Goal: Information Seeking & Learning: Check status

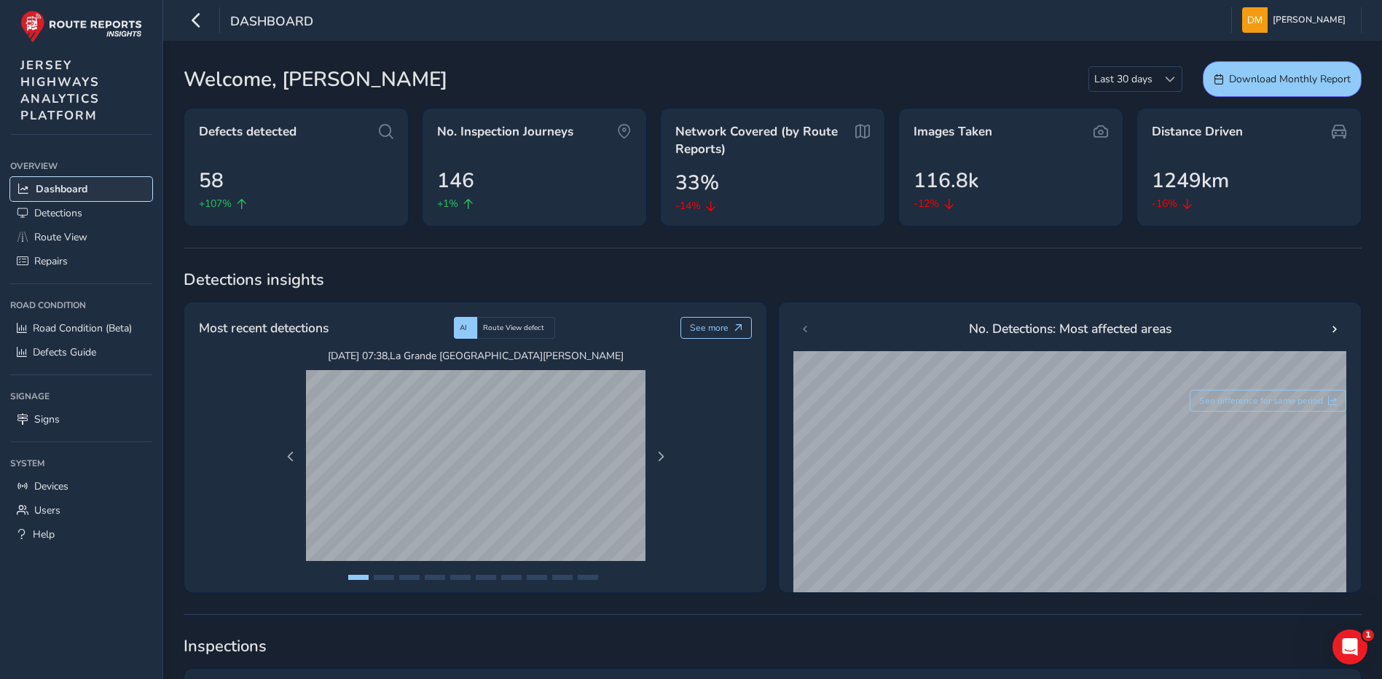
click at [61, 189] on span "Dashboard" at bounding box center [62, 189] width 52 height 14
click at [70, 237] on span "Route View" at bounding box center [60, 237] width 53 height 14
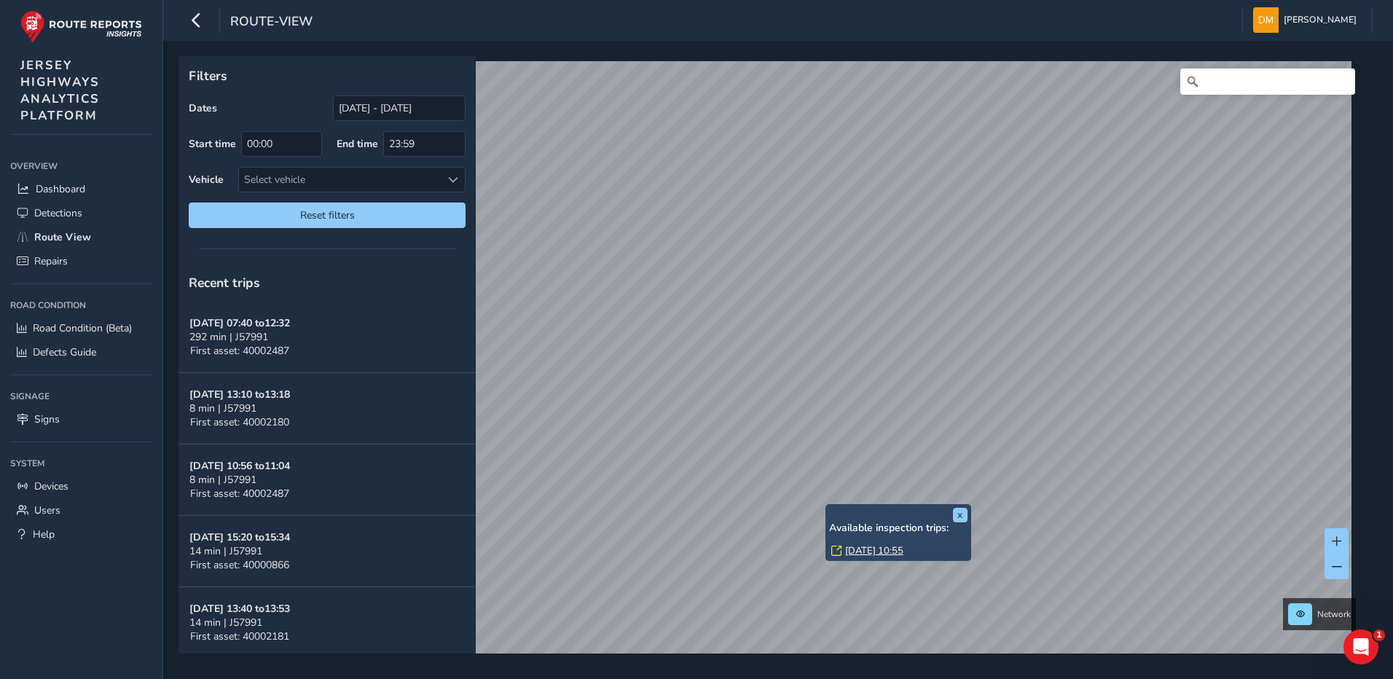
click at [967, 514] on div "x Available inspection trips: [GEOGRAPHIC_DATA][DATE] 10:55" at bounding box center [898, 533] width 146 height 58
click at [957, 517] on button "x" at bounding box center [960, 515] width 15 height 15
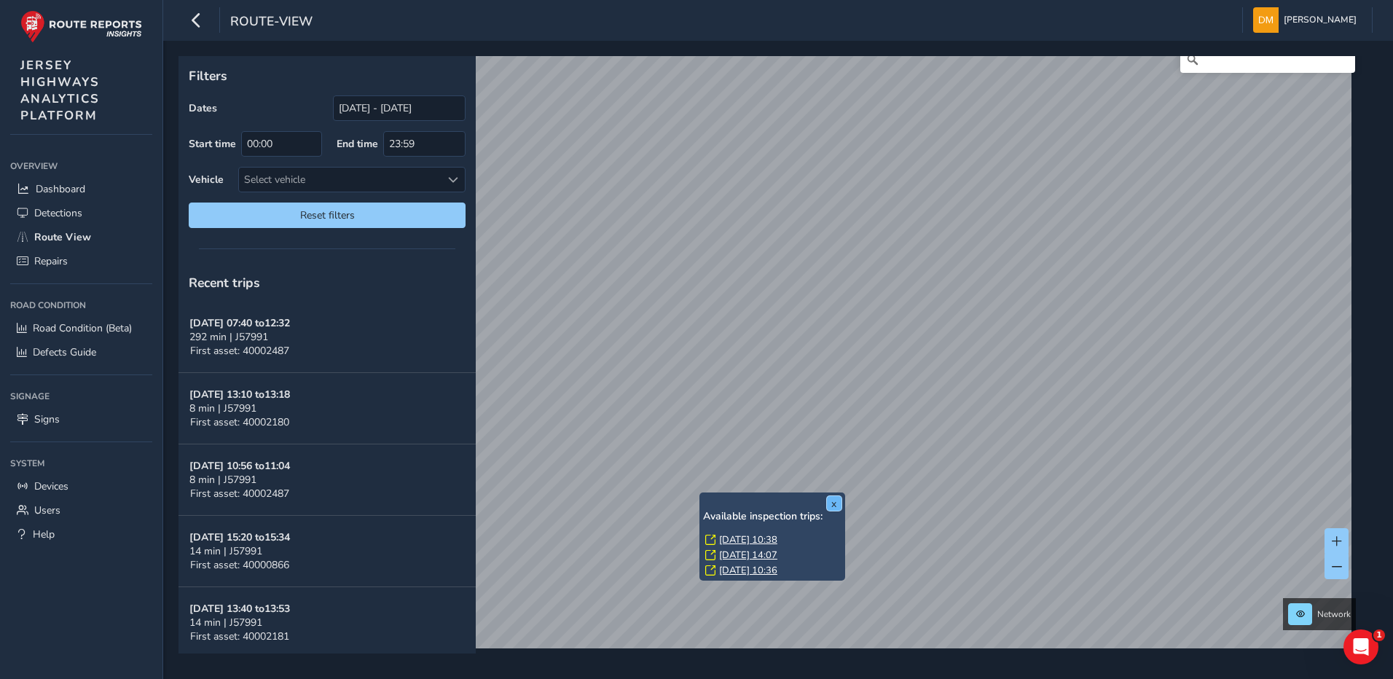
click at [833, 503] on button "x" at bounding box center [834, 503] width 15 height 15
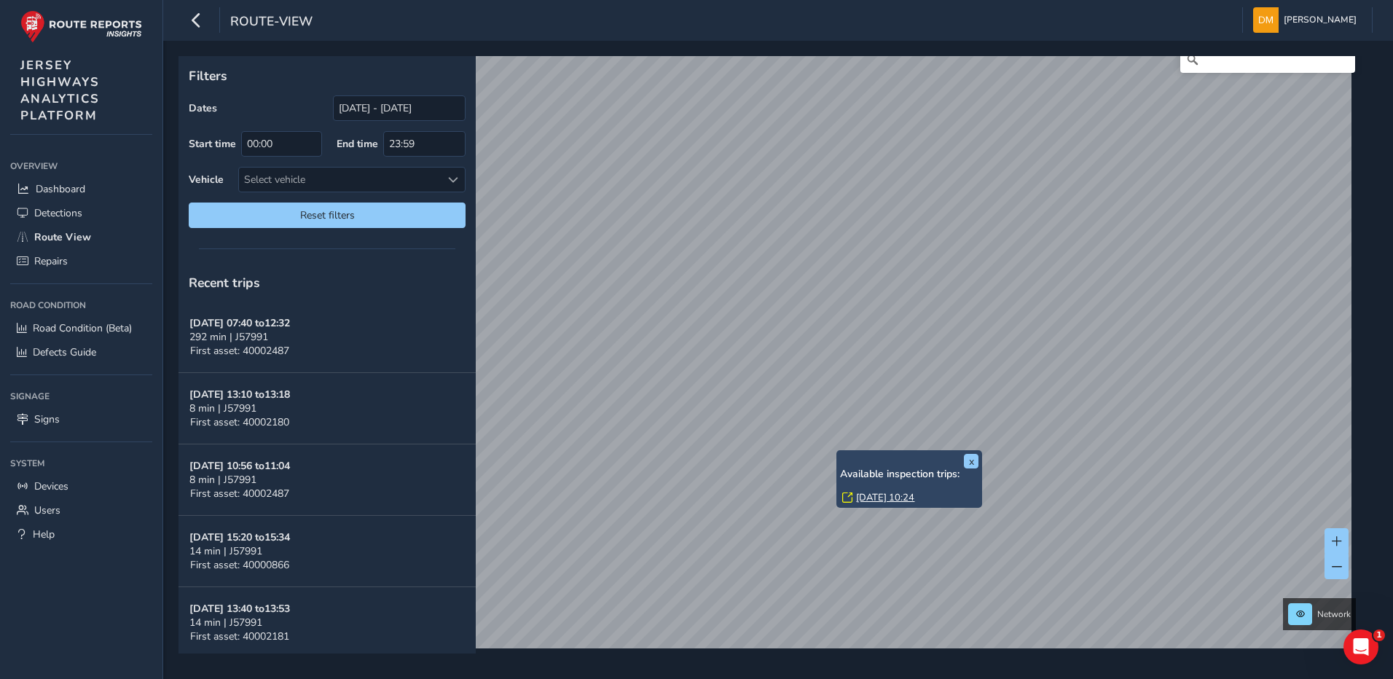
click at [897, 499] on link "[DATE] 10:24" at bounding box center [885, 497] width 58 height 13
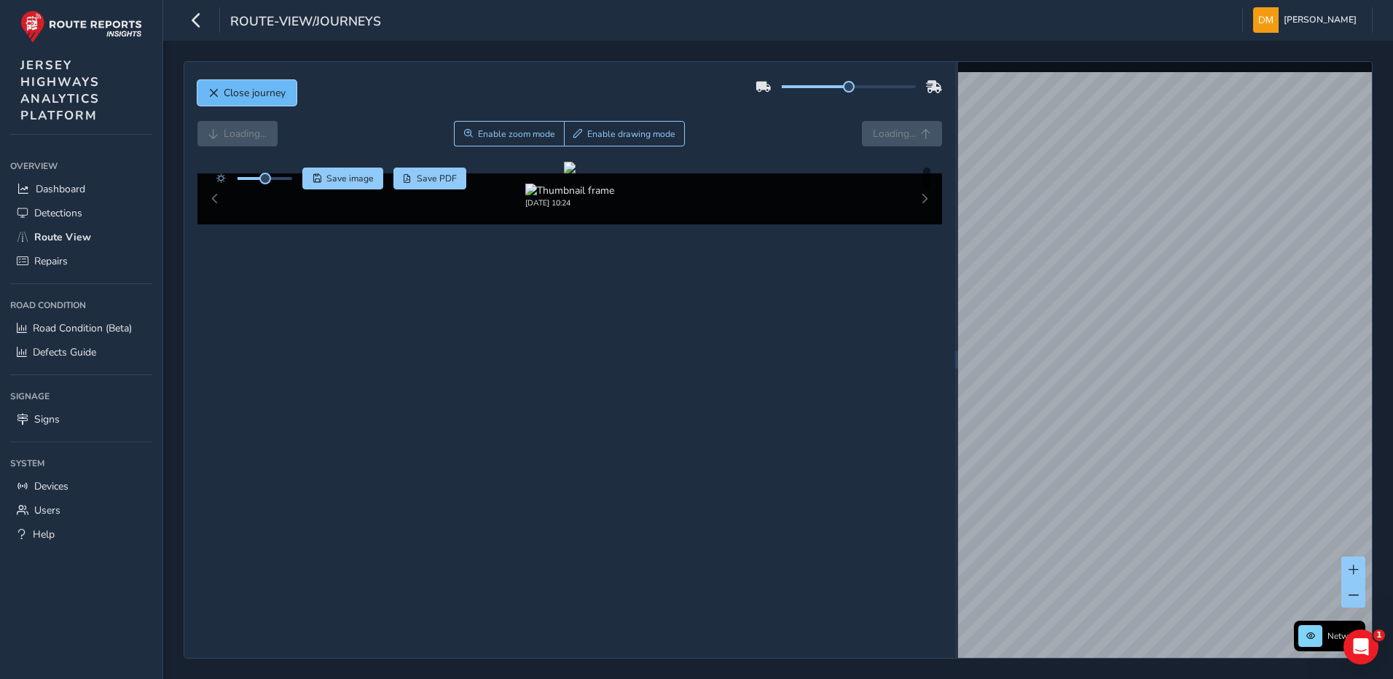
click at [206, 94] on button "Close journey" at bounding box center [246, 92] width 99 height 25
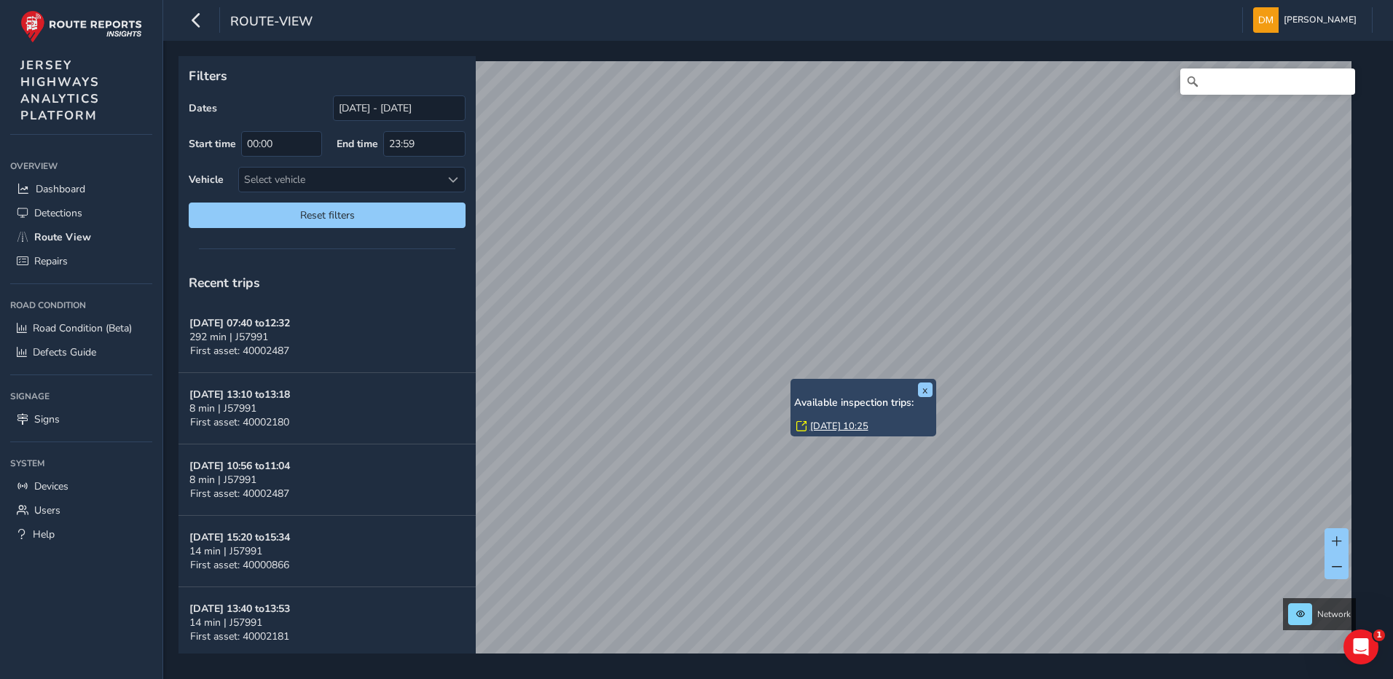
click at [793, 382] on div "x Available inspection trips: [DATE] 10:25" at bounding box center [863, 408] width 146 height 58
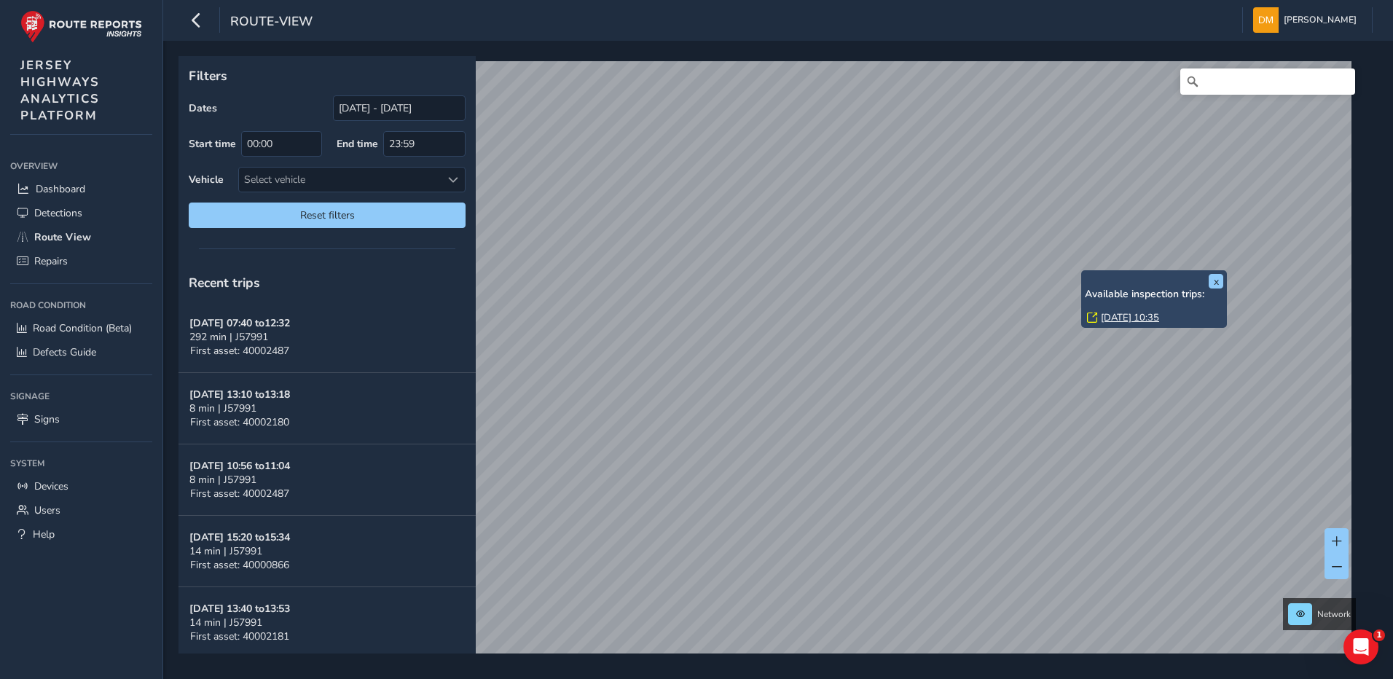
click at [1083, 272] on div "x Available inspection trips: [DATE] 10:35" at bounding box center [1154, 299] width 146 height 58
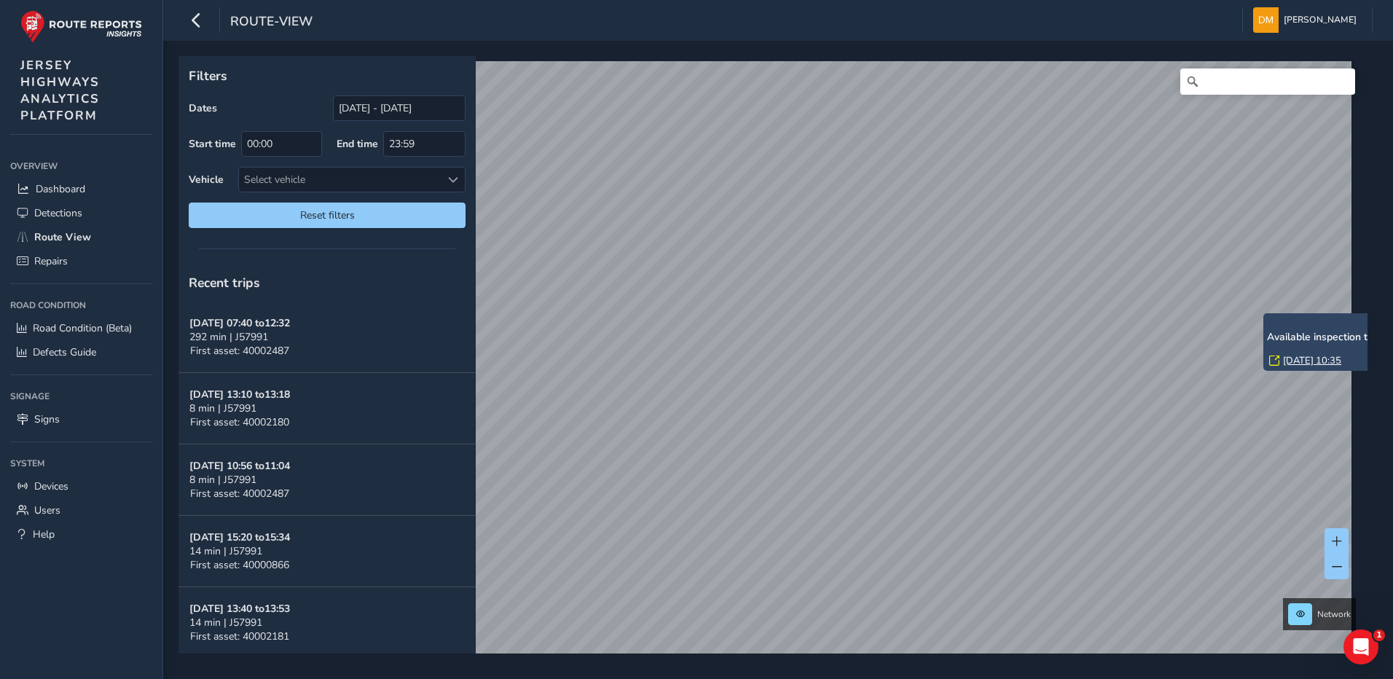
click at [1301, 361] on link "[DATE] 10:35" at bounding box center [1312, 360] width 58 height 13
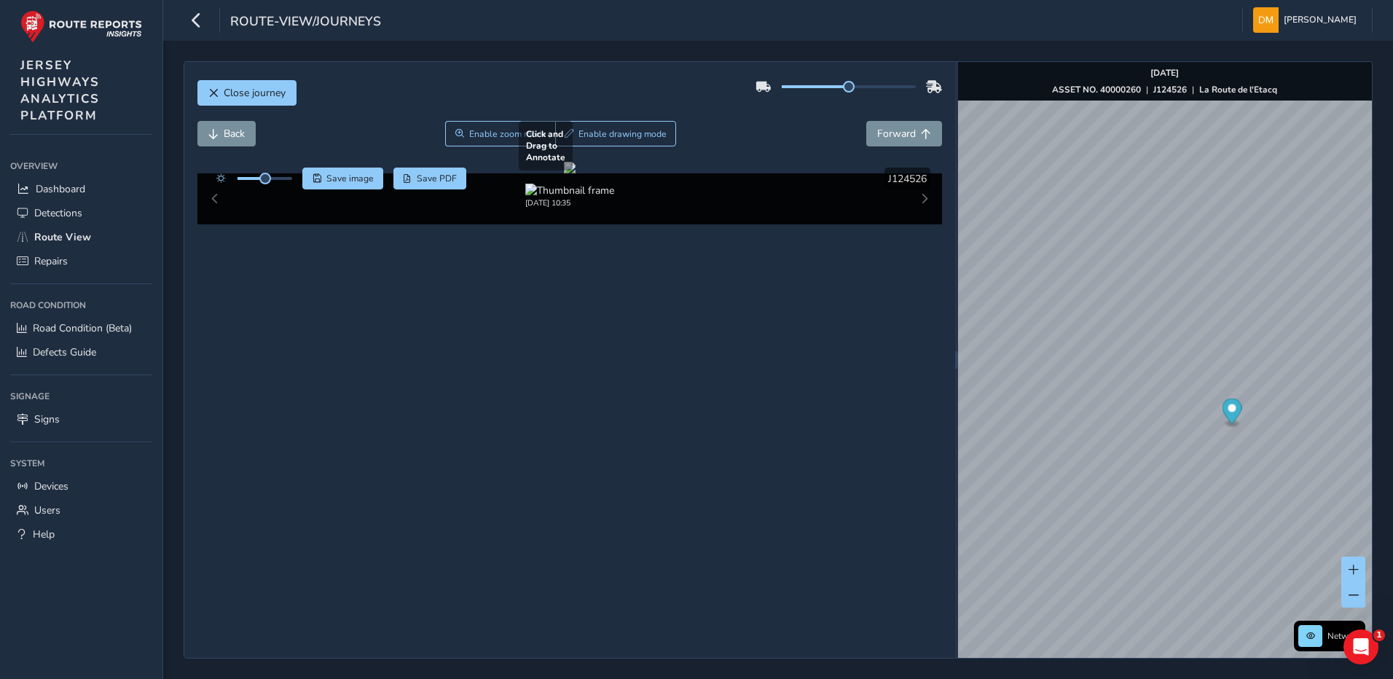
drag, startPoint x: 592, startPoint y: 428, endPoint x: 643, endPoint y: 390, distance: 64.0
click at [576, 173] on div at bounding box center [570, 168] width 12 height 12
click at [224, 136] on span "Back" at bounding box center [234, 134] width 21 height 14
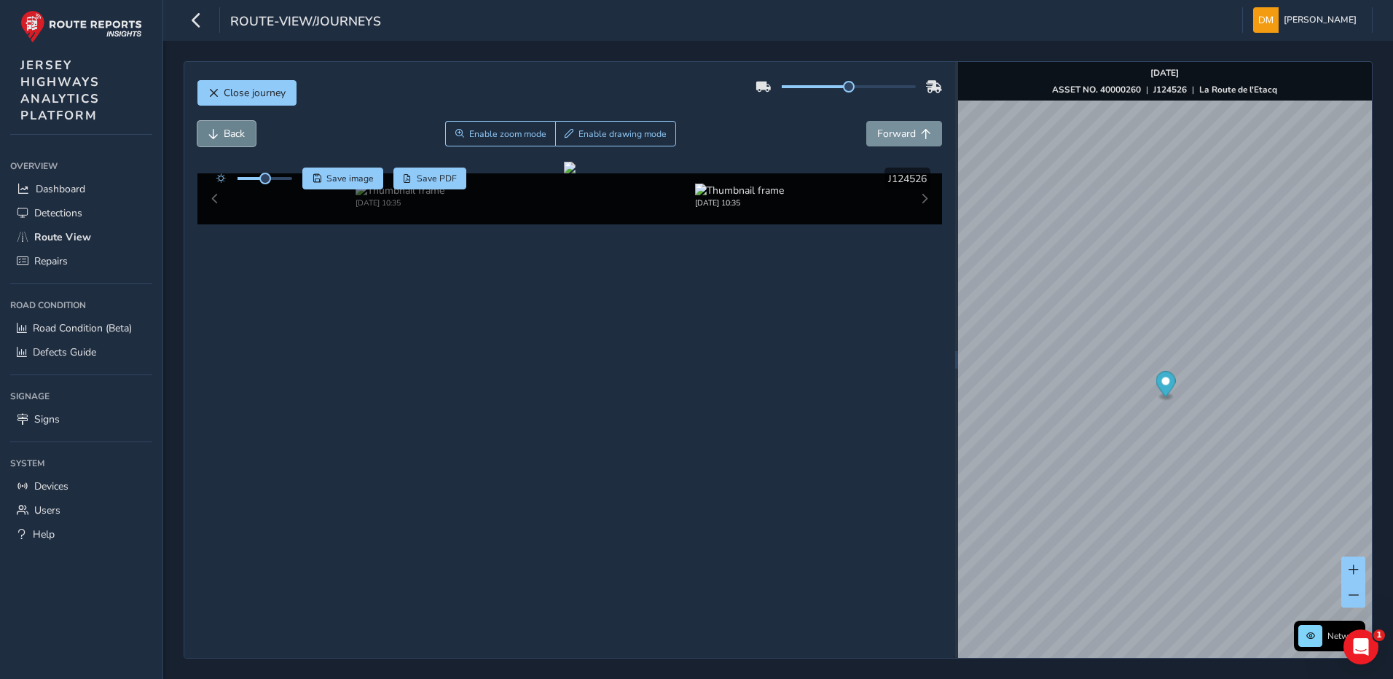
click at [224, 136] on span "Back" at bounding box center [234, 134] width 21 height 14
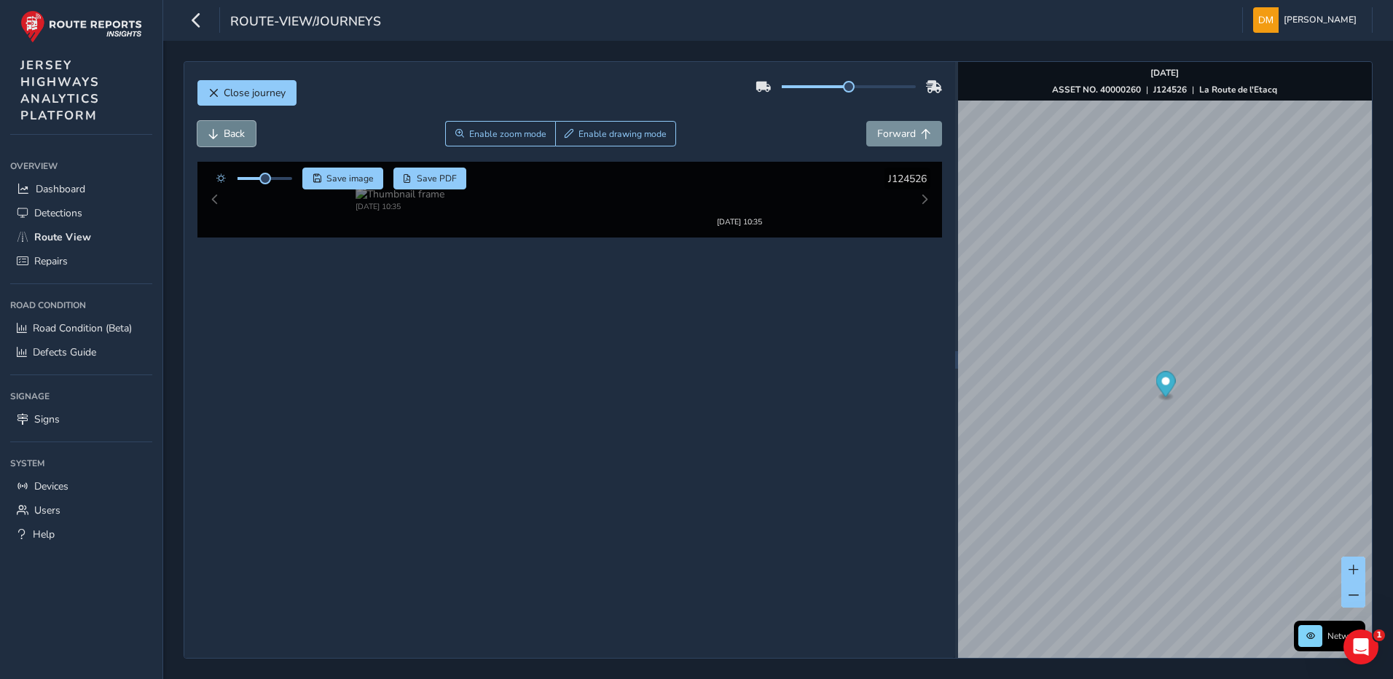
click at [224, 136] on span "Back" at bounding box center [234, 134] width 21 height 14
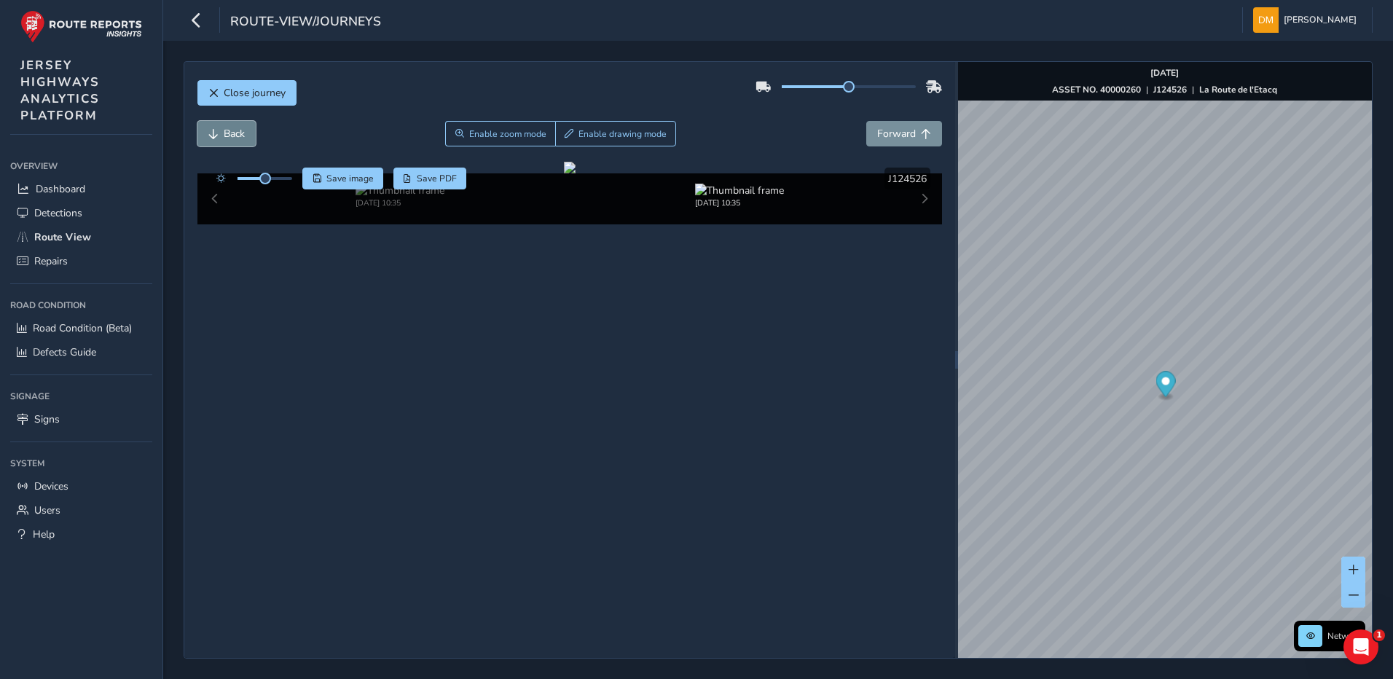
click at [224, 136] on span "Back" at bounding box center [234, 134] width 21 height 14
click at [904, 130] on span "Forward" at bounding box center [896, 134] width 39 height 14
click at [237, 138] on span "Back" at bounding box center [234, 134] width 21 height 14
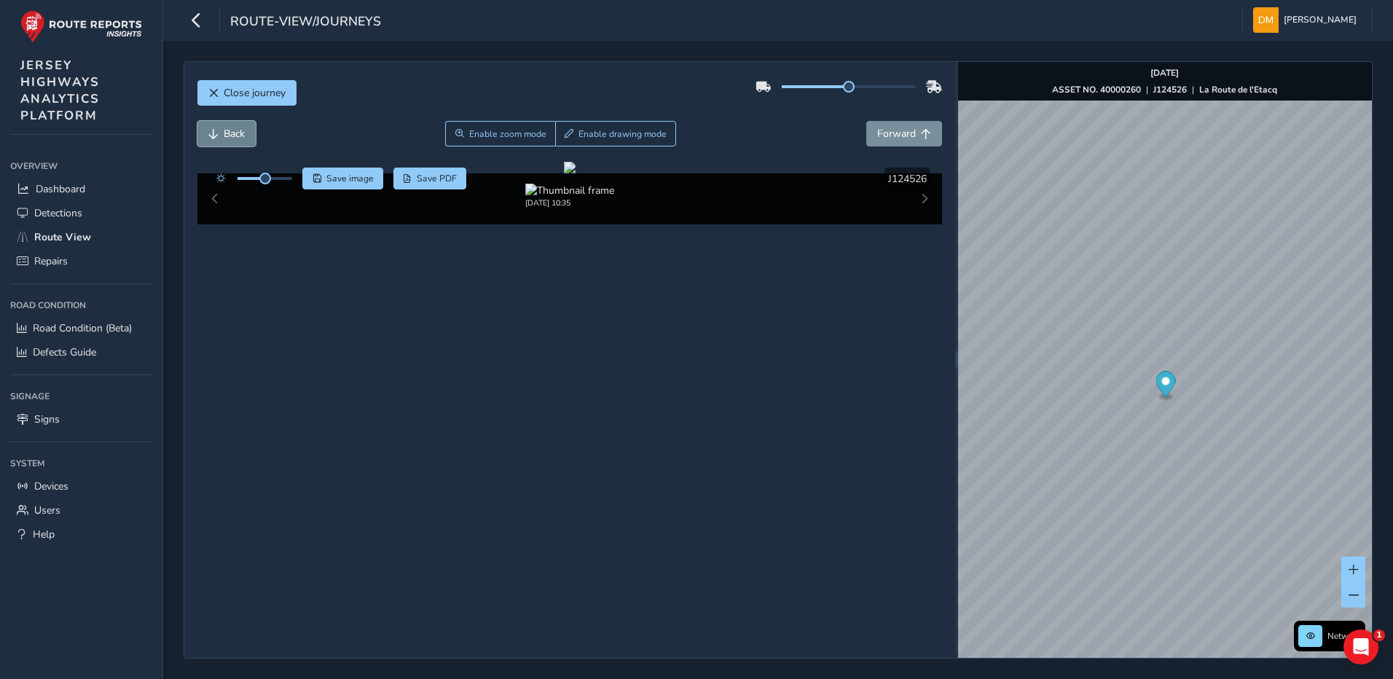
click at [237, 138] on span "Back" at bounding box center [234, 134] width 21 height 14
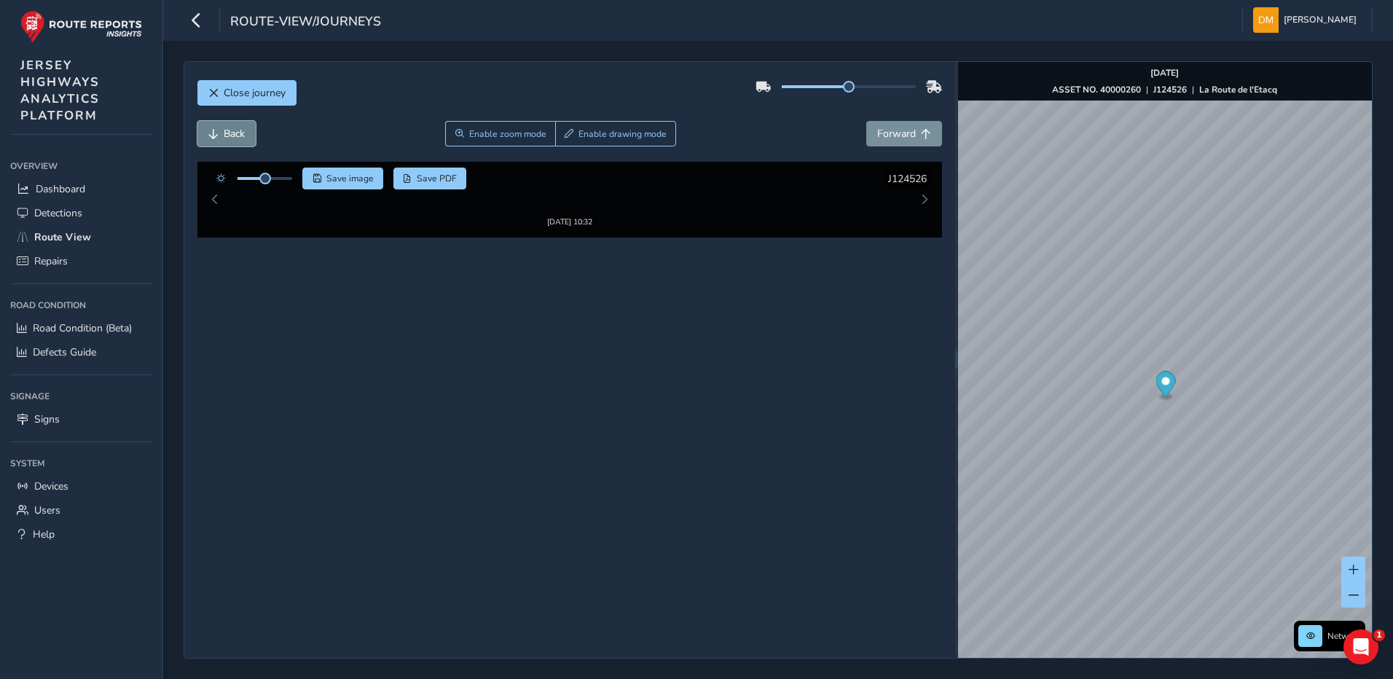
click at [237, 138] on span "Back" at bounding box center [234, 134] width 21 height 14
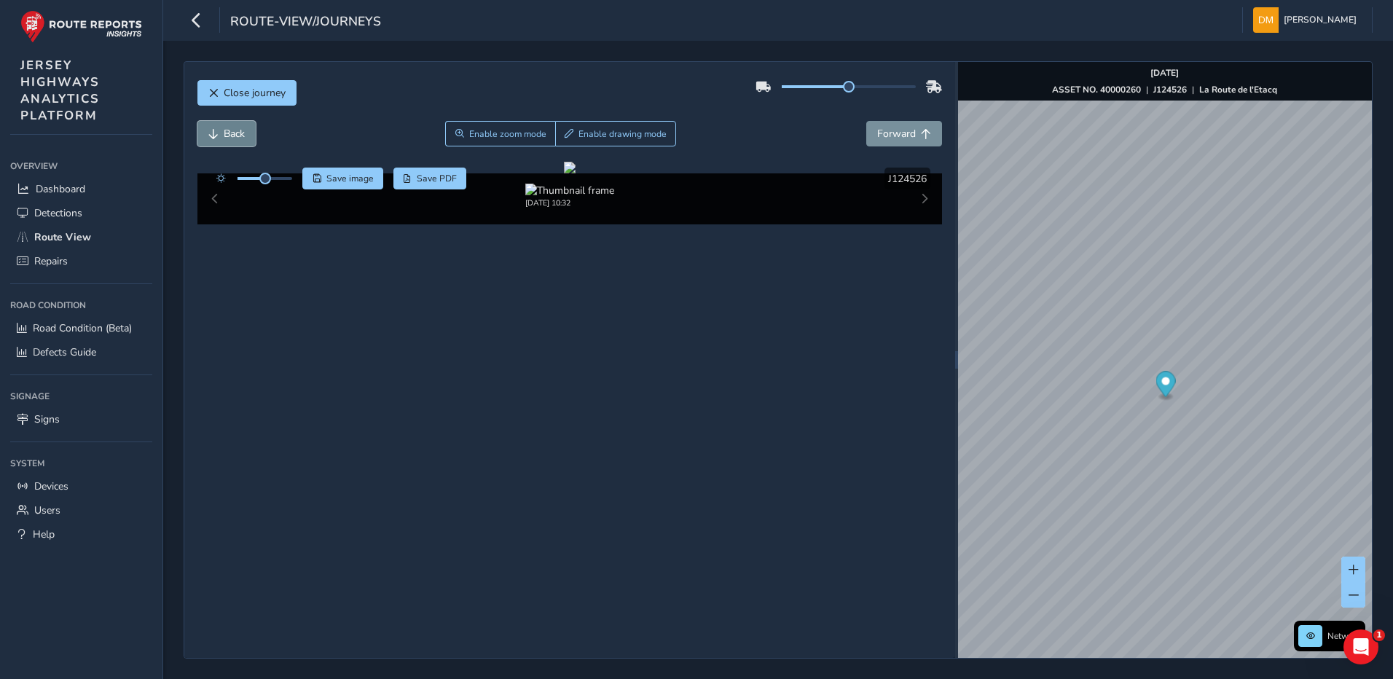
click at [237, 138] on span "Back" at bounding box center [234, 134] width 21 height 14
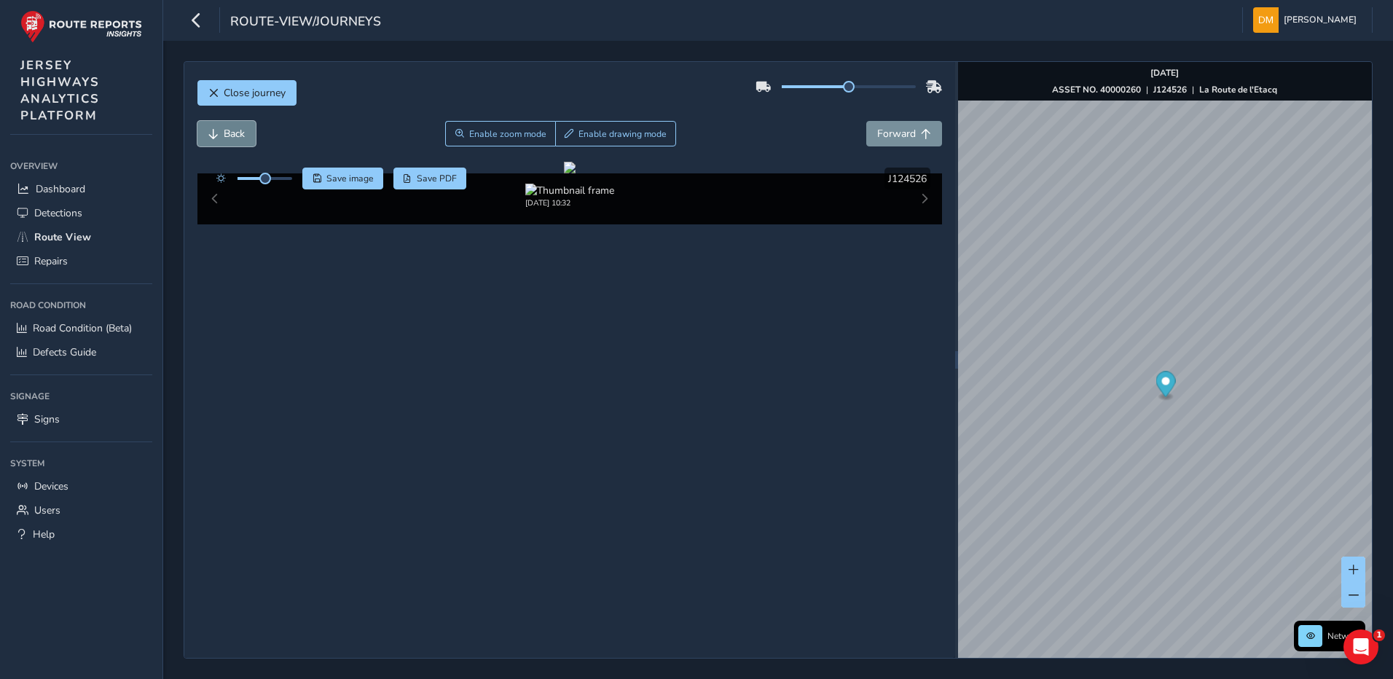
click at [237, 138] on span "Back" at bounding box center [234, 134] width 21 height 14
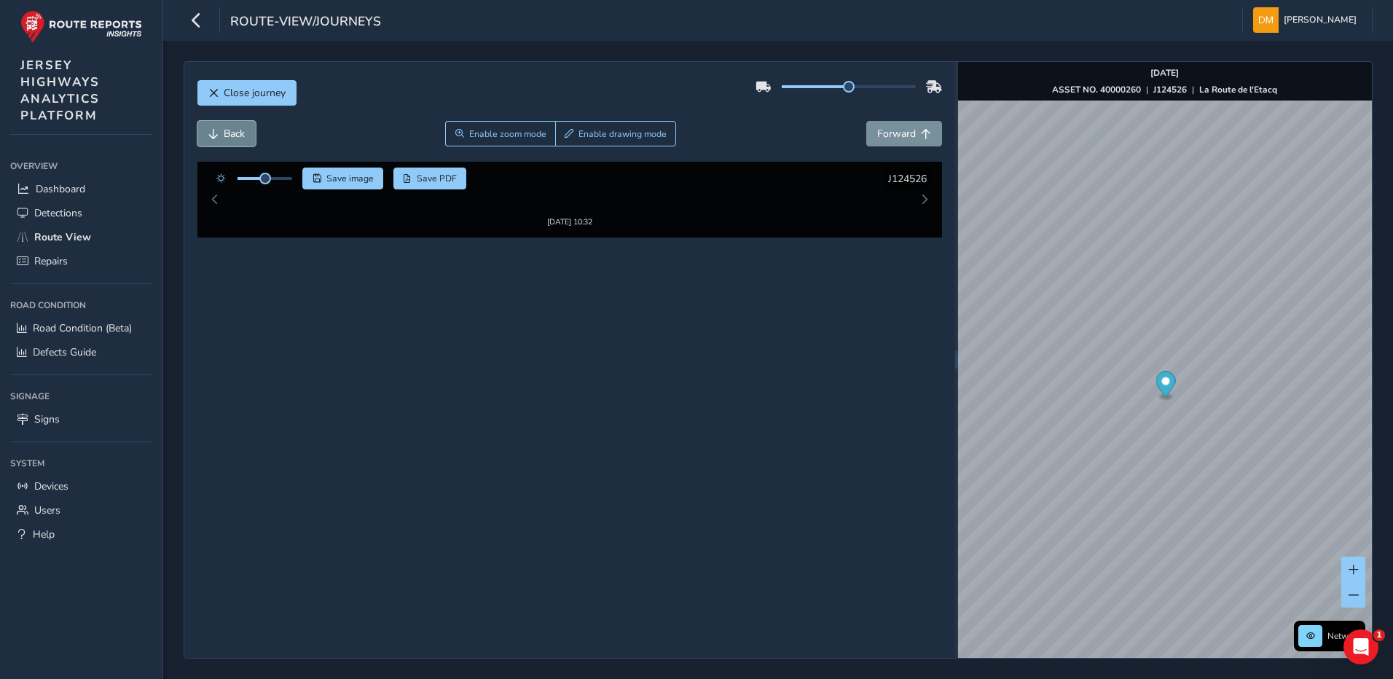
click at [237, 138] on span "Back" at bounding box center [234, 134] width 21 height 14
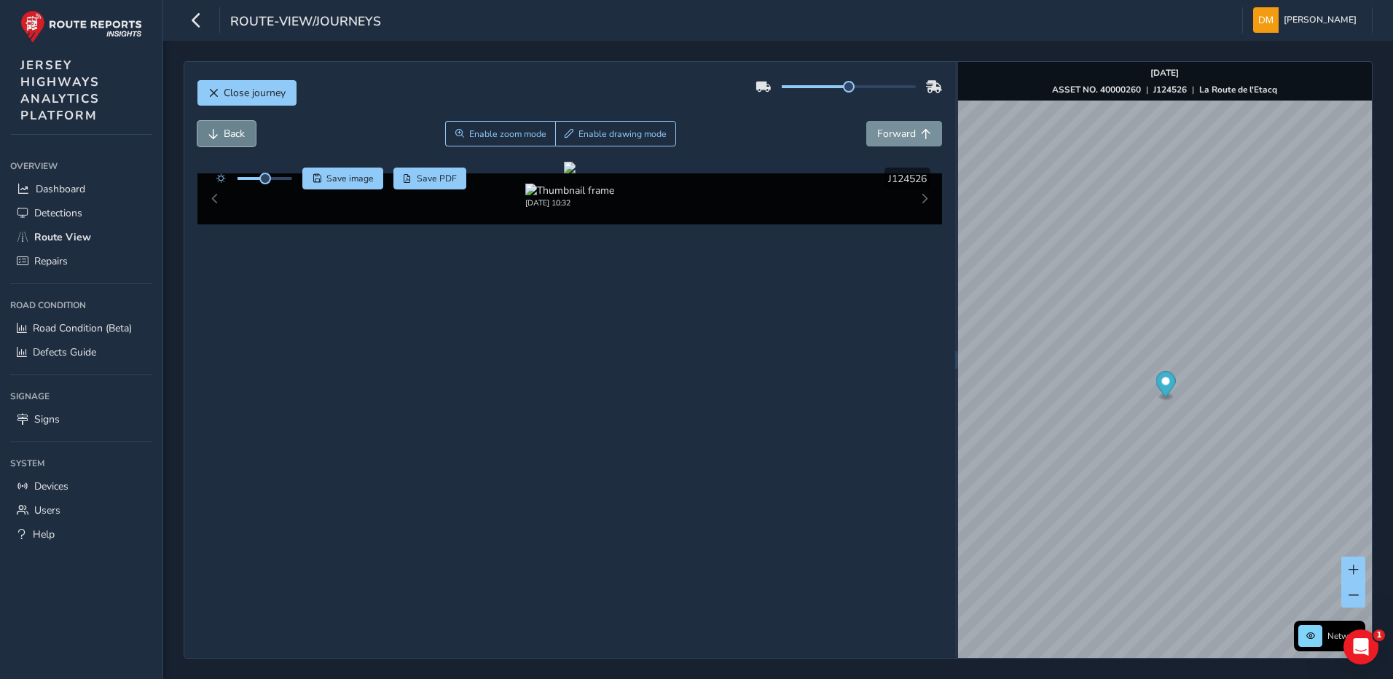
click at [237, 138] on span "Back" at bounding box center [234, 134] width 21 height 14
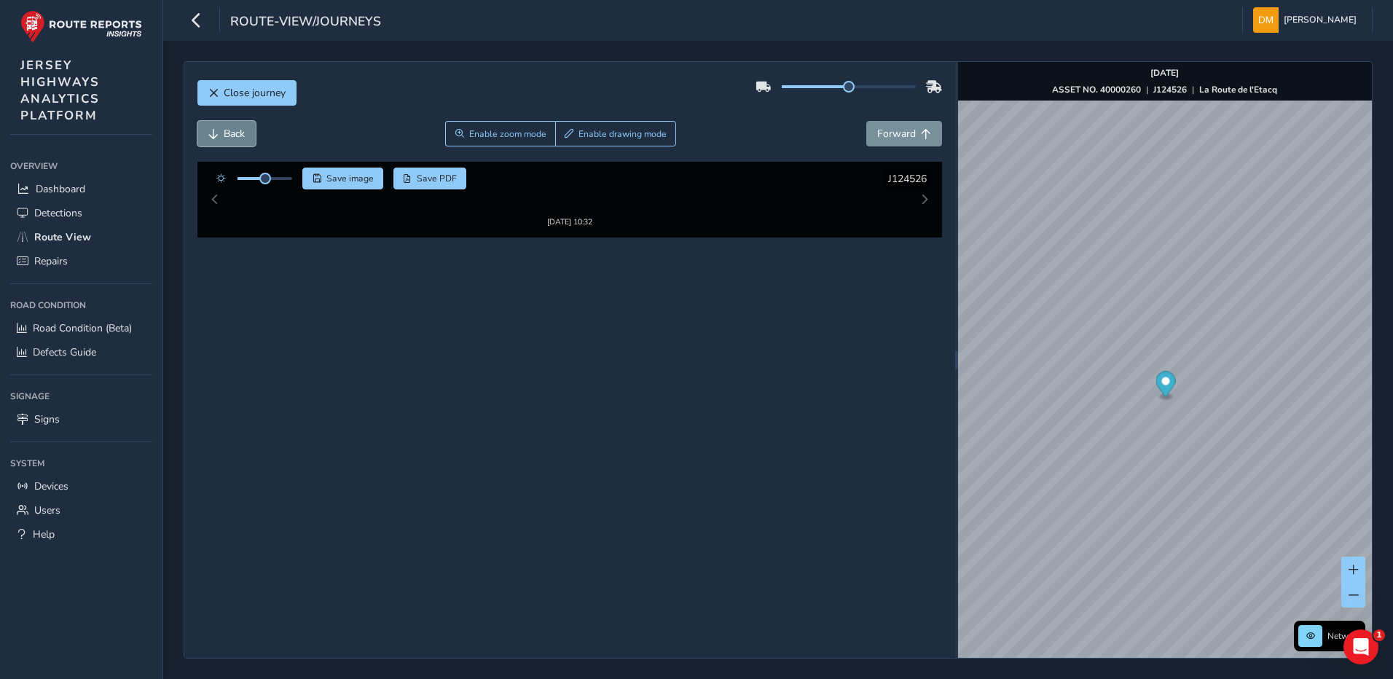
click at [237, 138] on span "Back" at bounding box center [234, 134] width 21 height 14
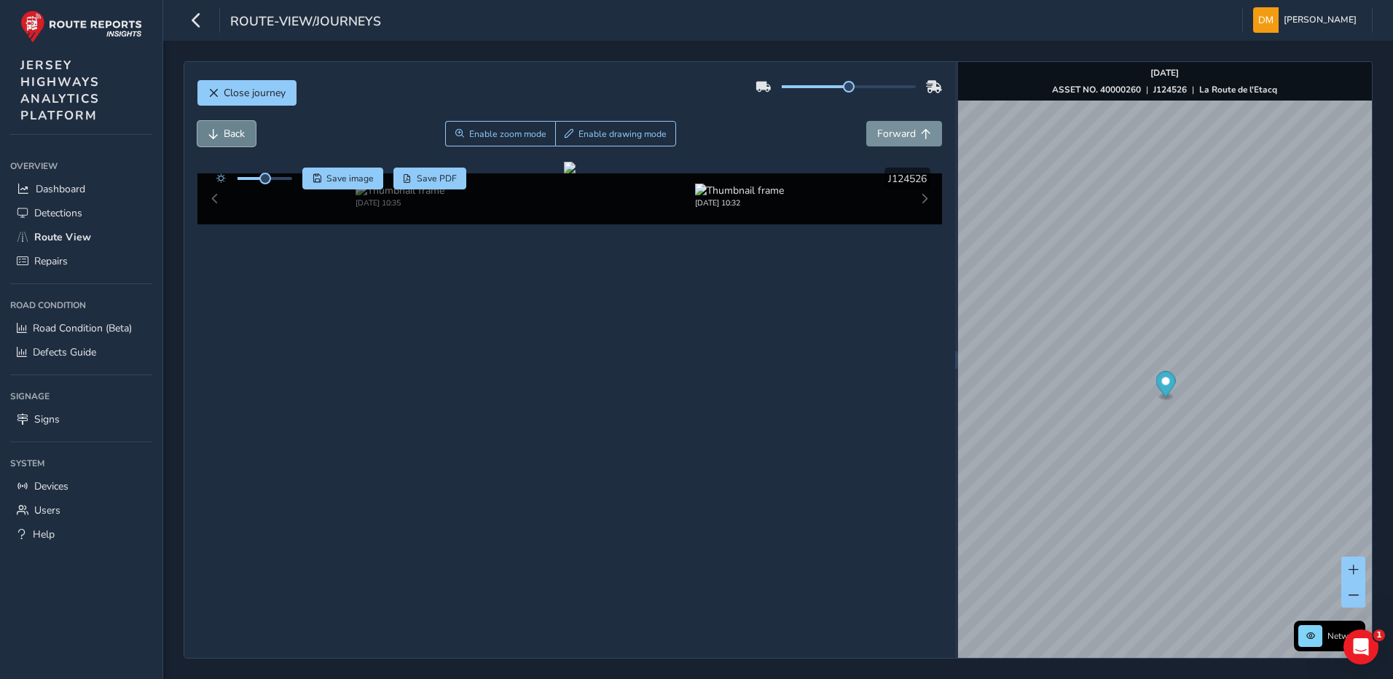
click at [237, 138] on span "Back" at bounding box center [234, 134] width 21 height 14
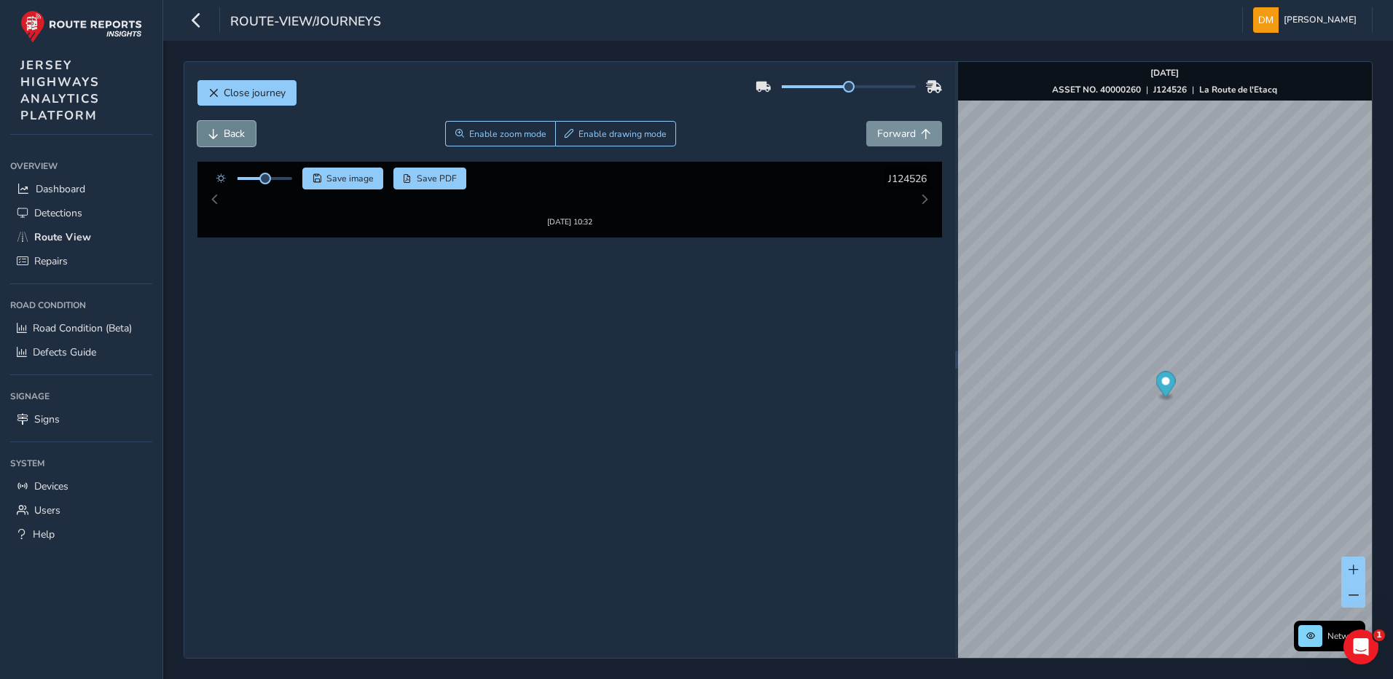
click at [237, 138] on span "Back" at bounding box center [234, 134] width 21 height 14
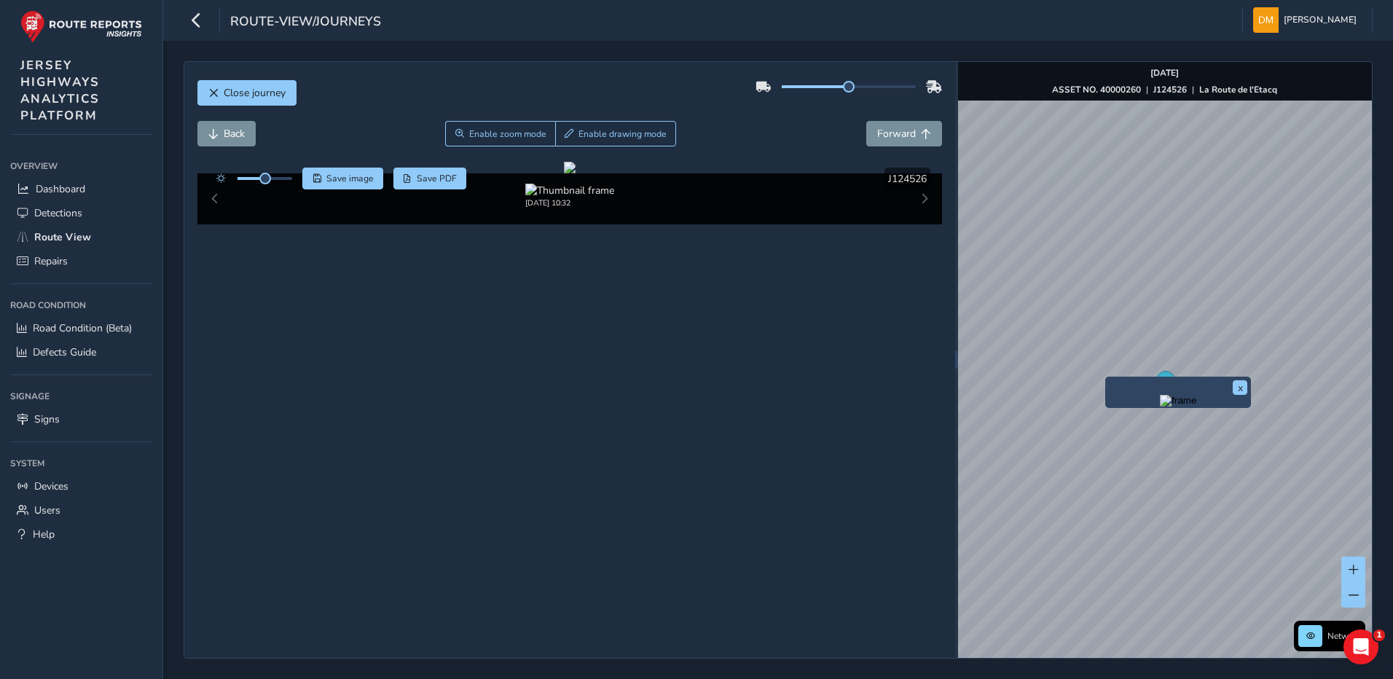
click at [1109, 382] on div "x" at bounding box center [1178, 392] width 138 height 24
click at [1175, 407] on img "Preview frame" at bounding box center [1178, 401] width 36 height 12
click at [228, 136] on span "Back" at bounding box center [234, 134] width 21 height 14
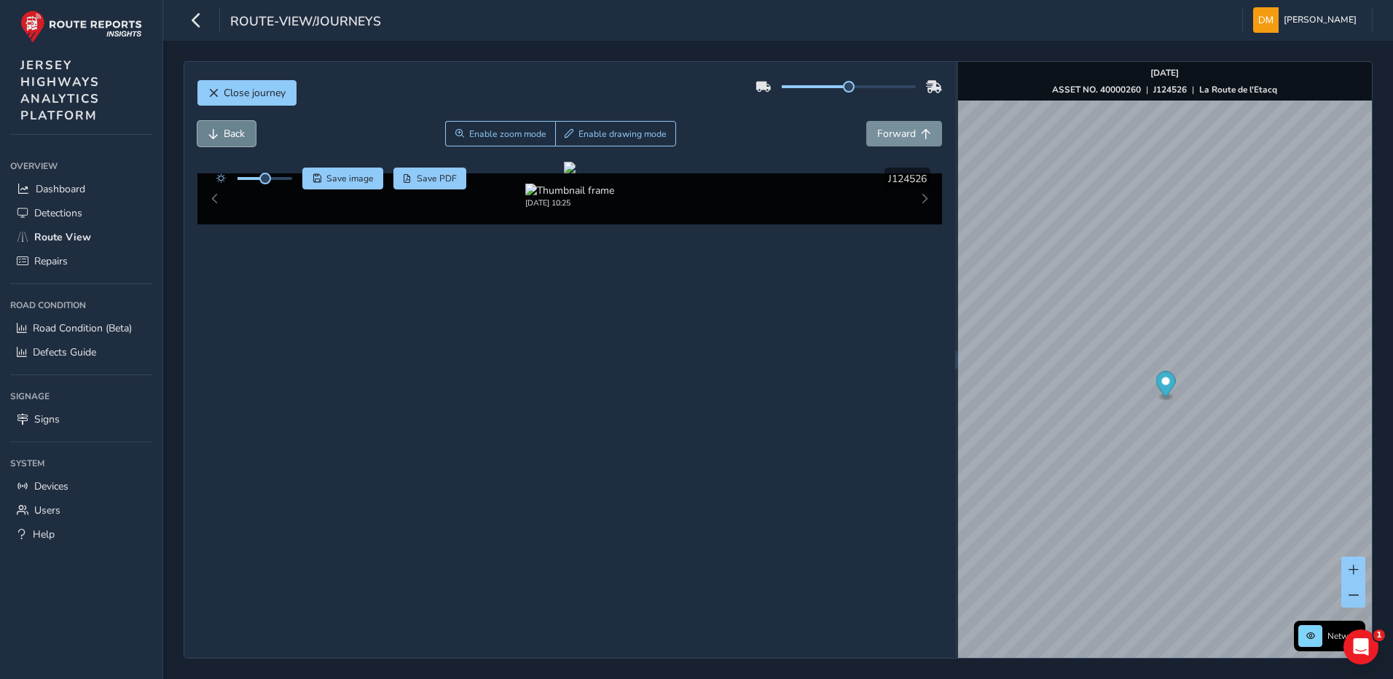
click at [228, 136] on span "Back" at bounding box center [234, 134] width 21 height 14
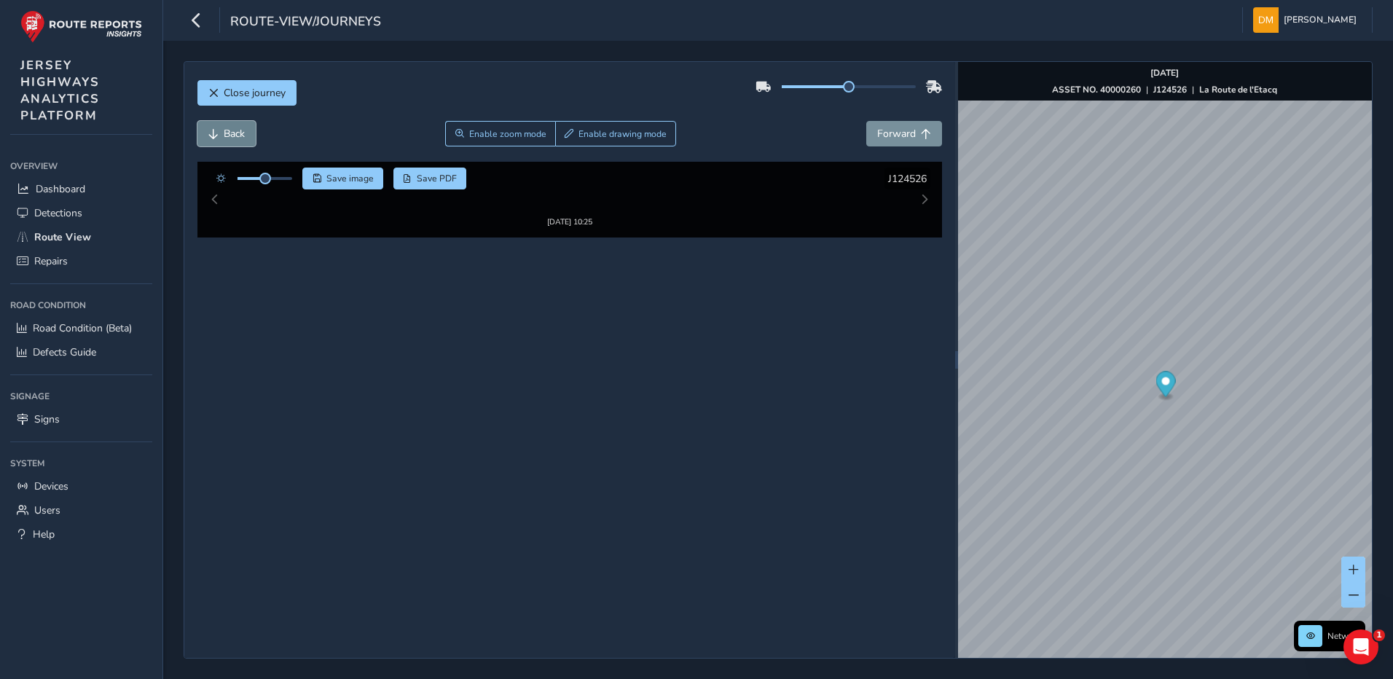
click at [228, 136] on span "Back" at bounding box center [234, 134] width 21 height 14
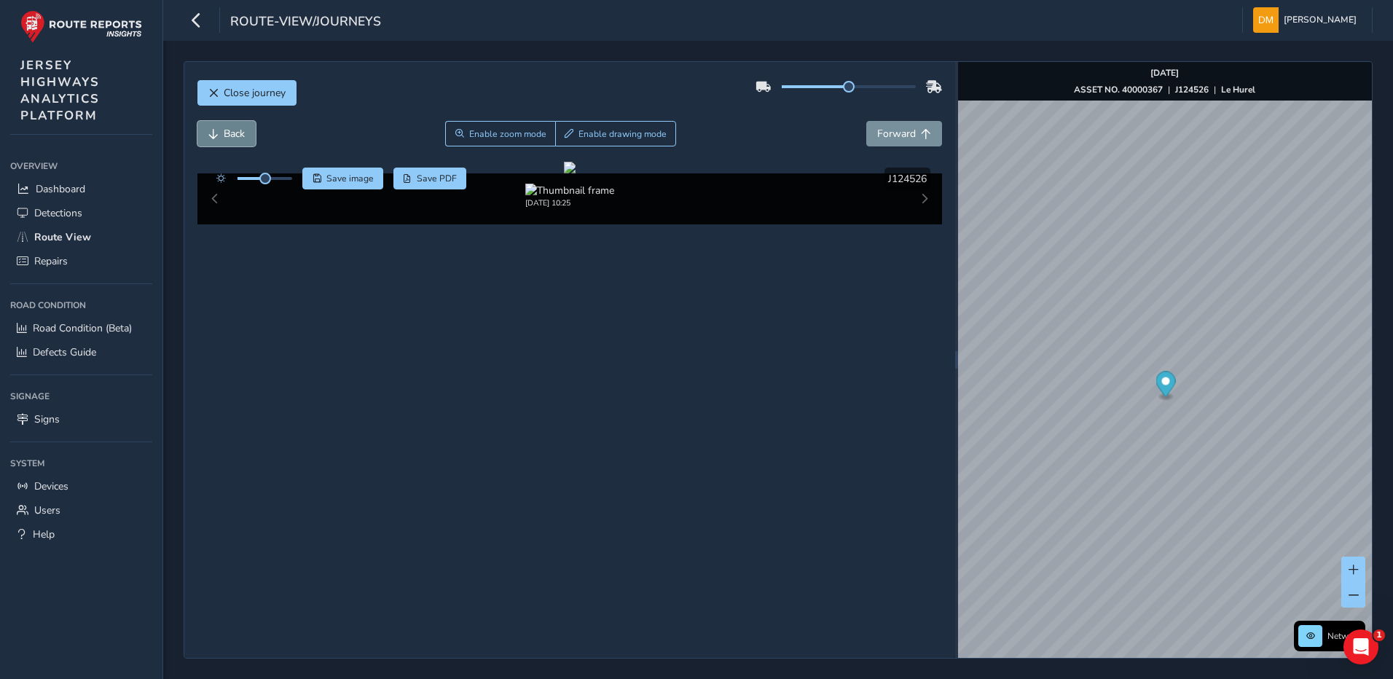
click at [228, 136] on span "Back" at bounding box center [234, 134] width 21 height 14
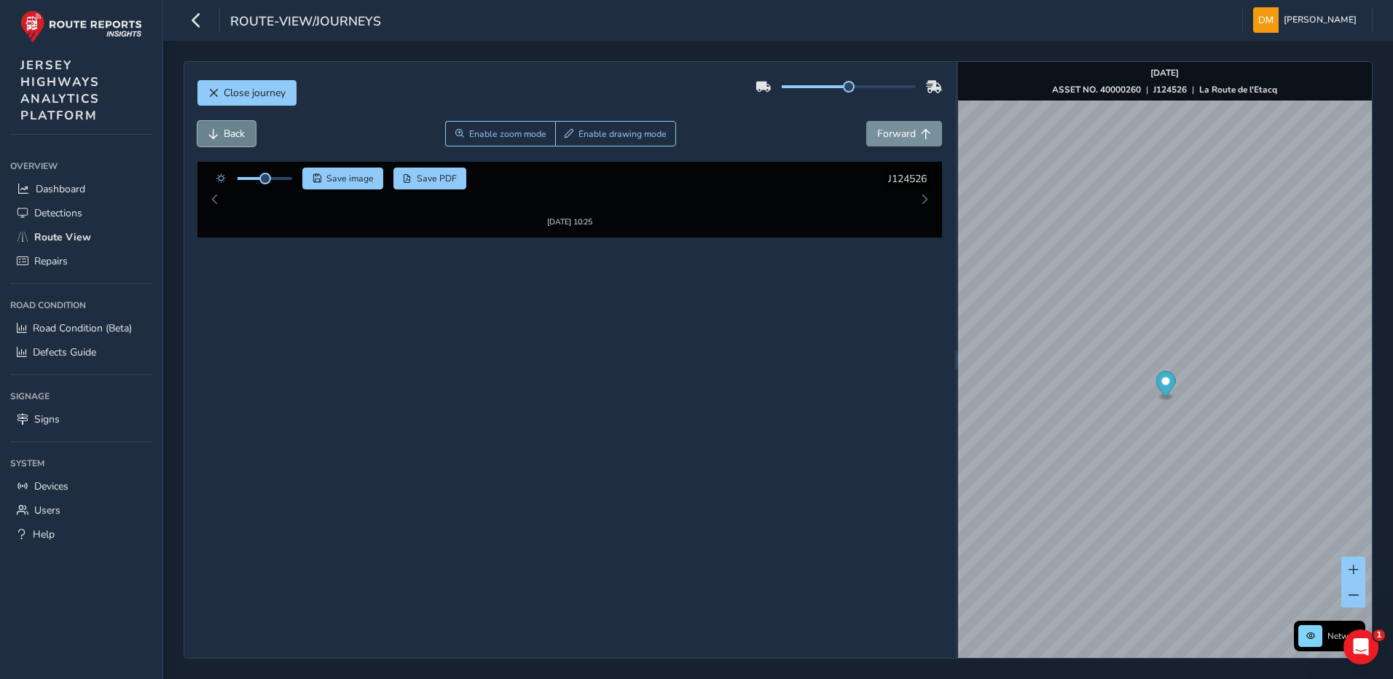
click at [228, 136] on span "Back" at bounding box center [234, 134] width 21 height 14
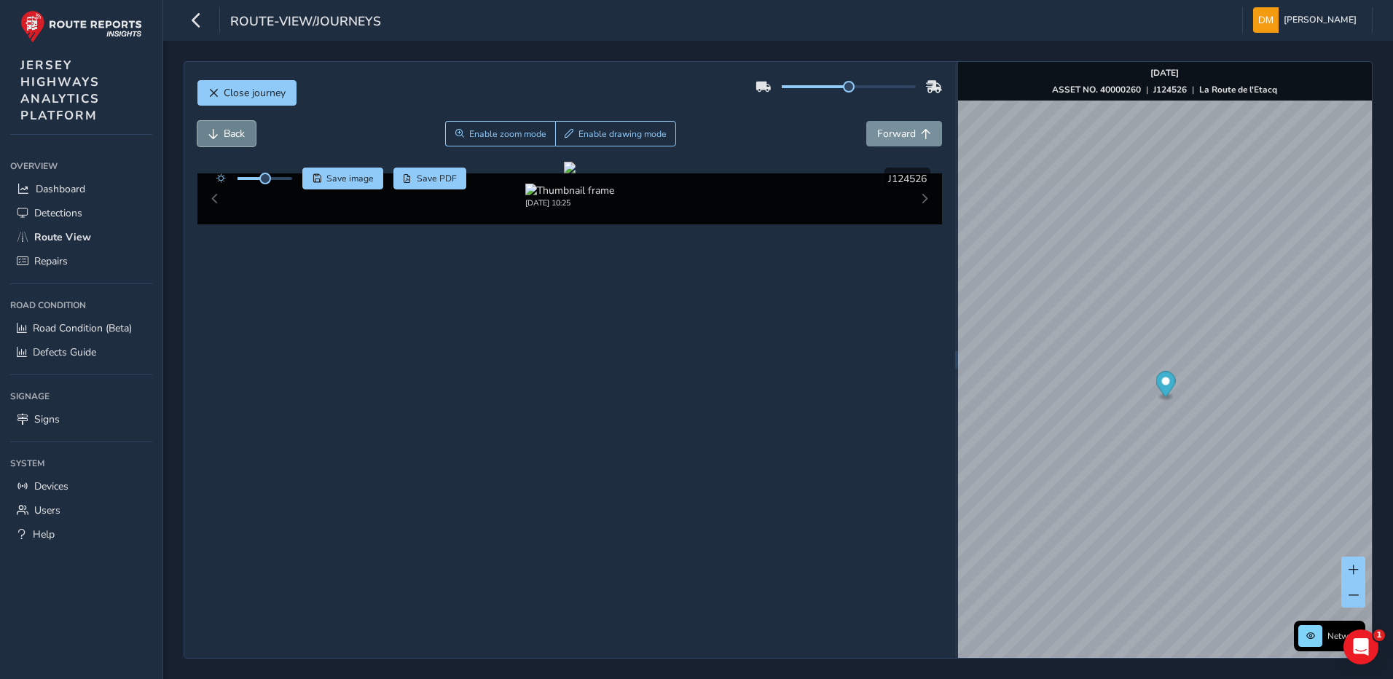
click at [228, 136] on span "Back" at bounding box center [234, 134] width 21 height 14
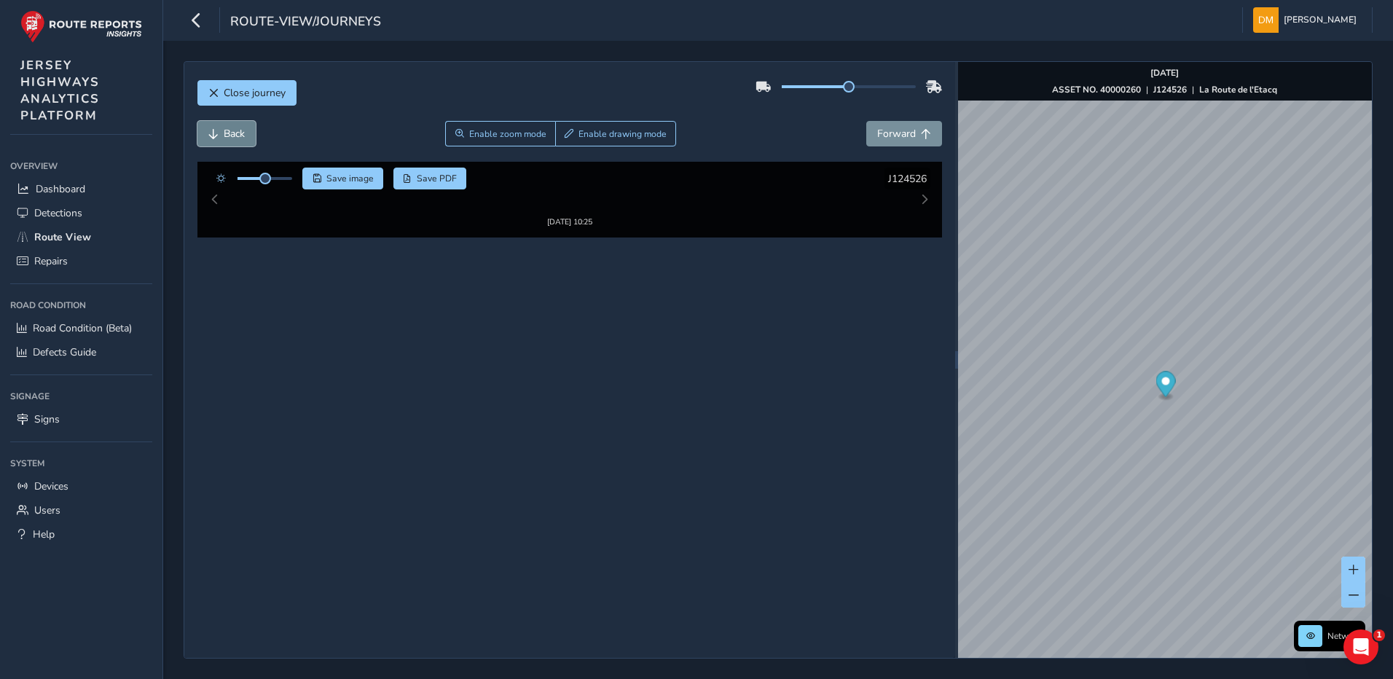
click at [228, 136] on span "Back" at bounding box center [234, 134] width 21 height 14
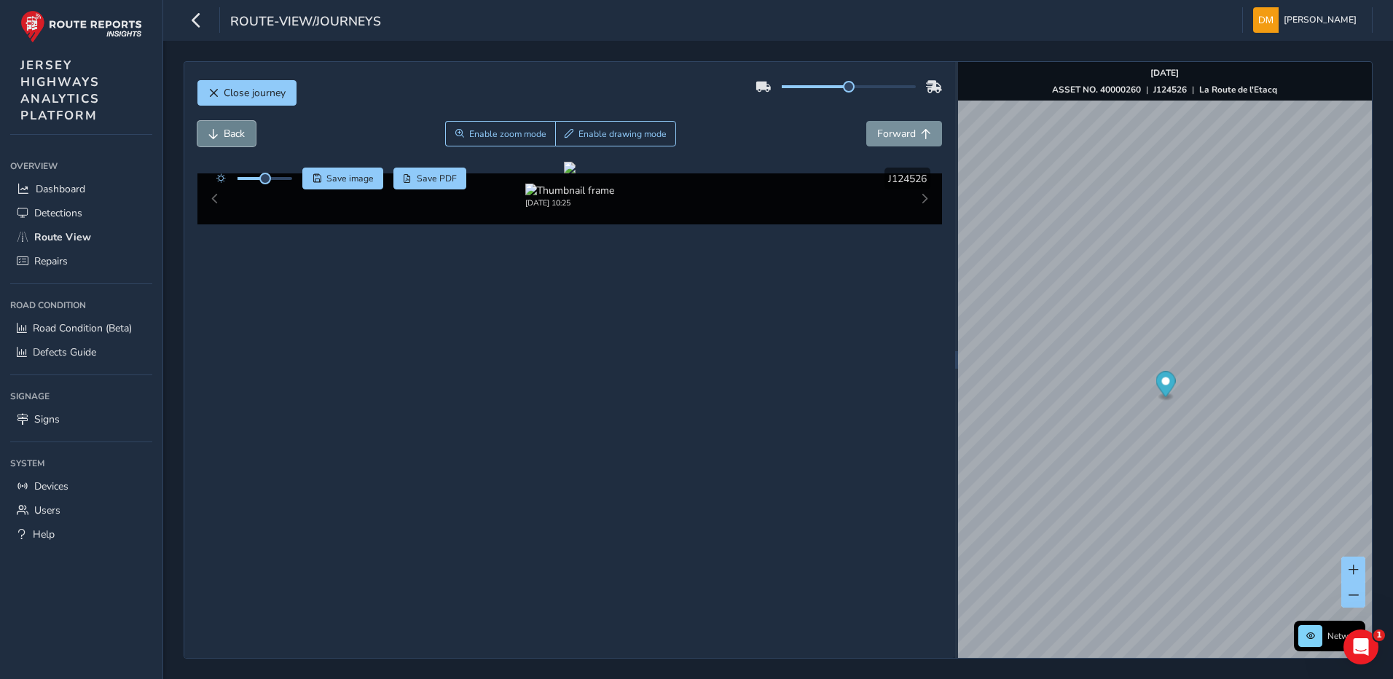
click at [228, 136] on span "Back" at bounding box center [234, 134] width 21 height 14
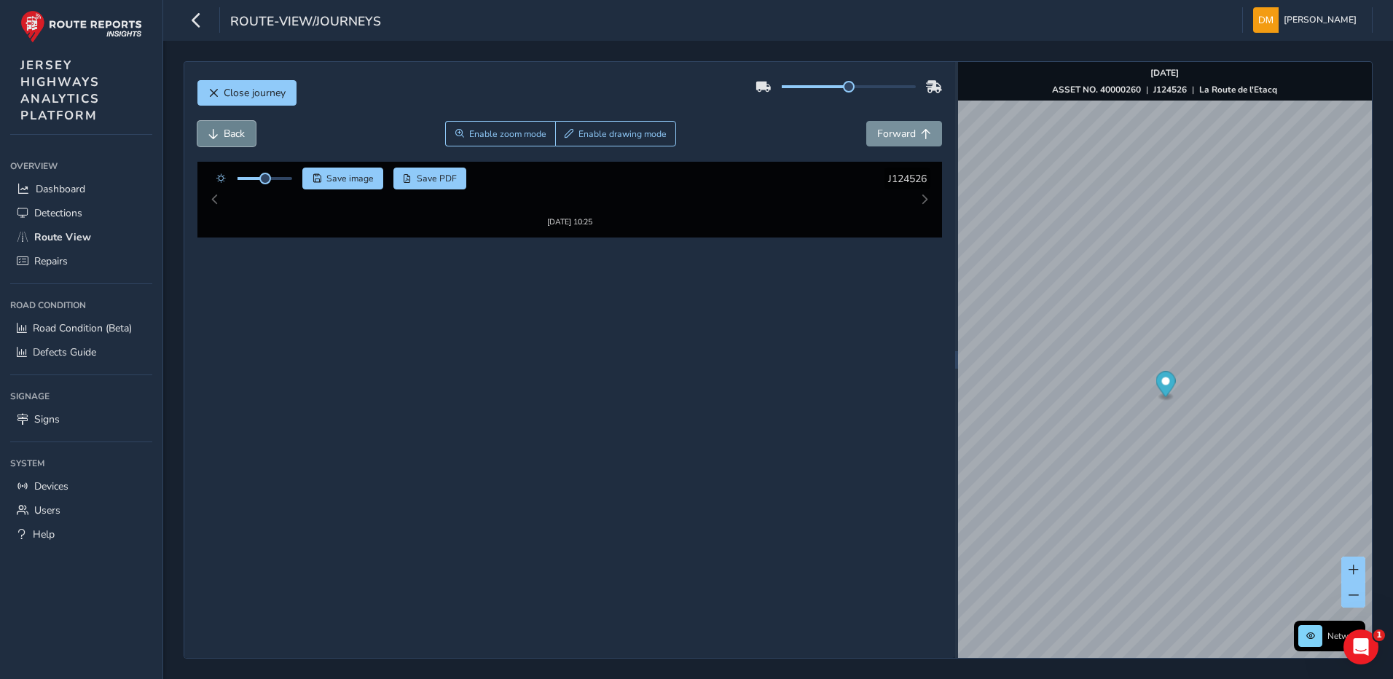
click at [228, 136] on span "Back" at bounding box center [234, 134] width 21 height 14
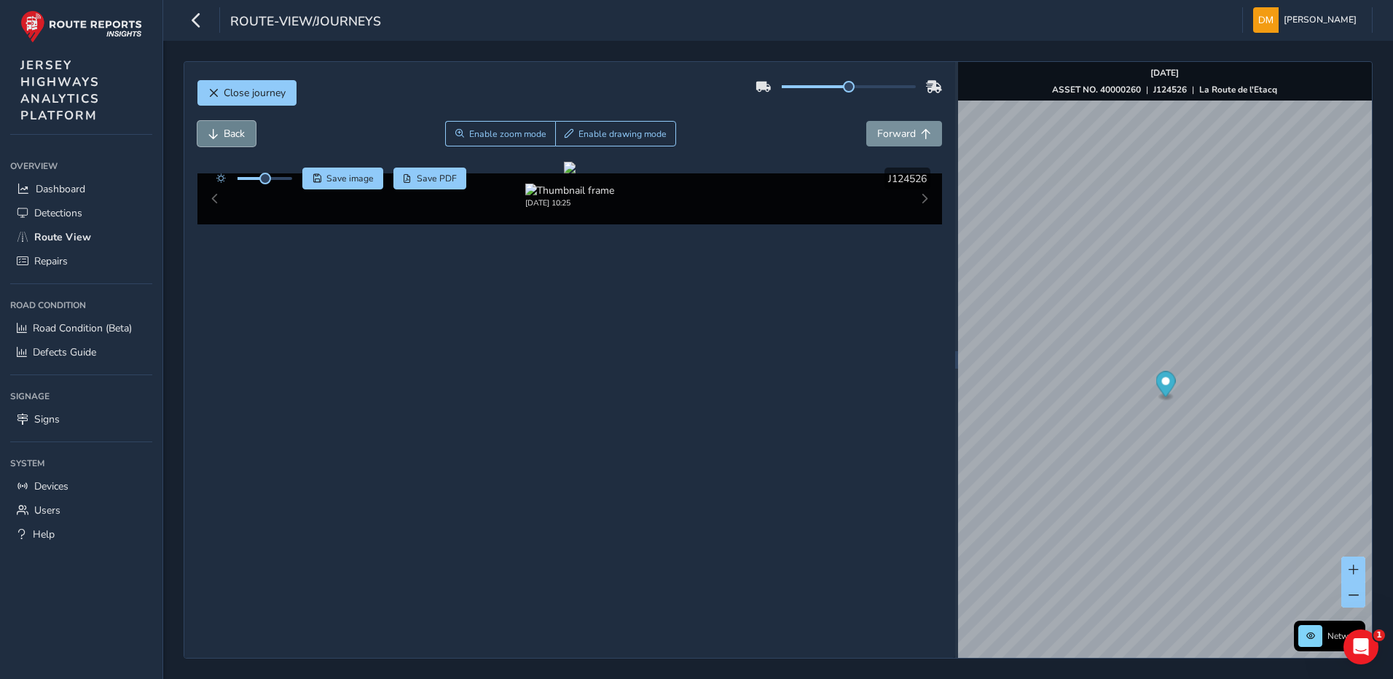
click at [228, 136] on span "Back" at bounding box center [234, 134] width 21 height 14
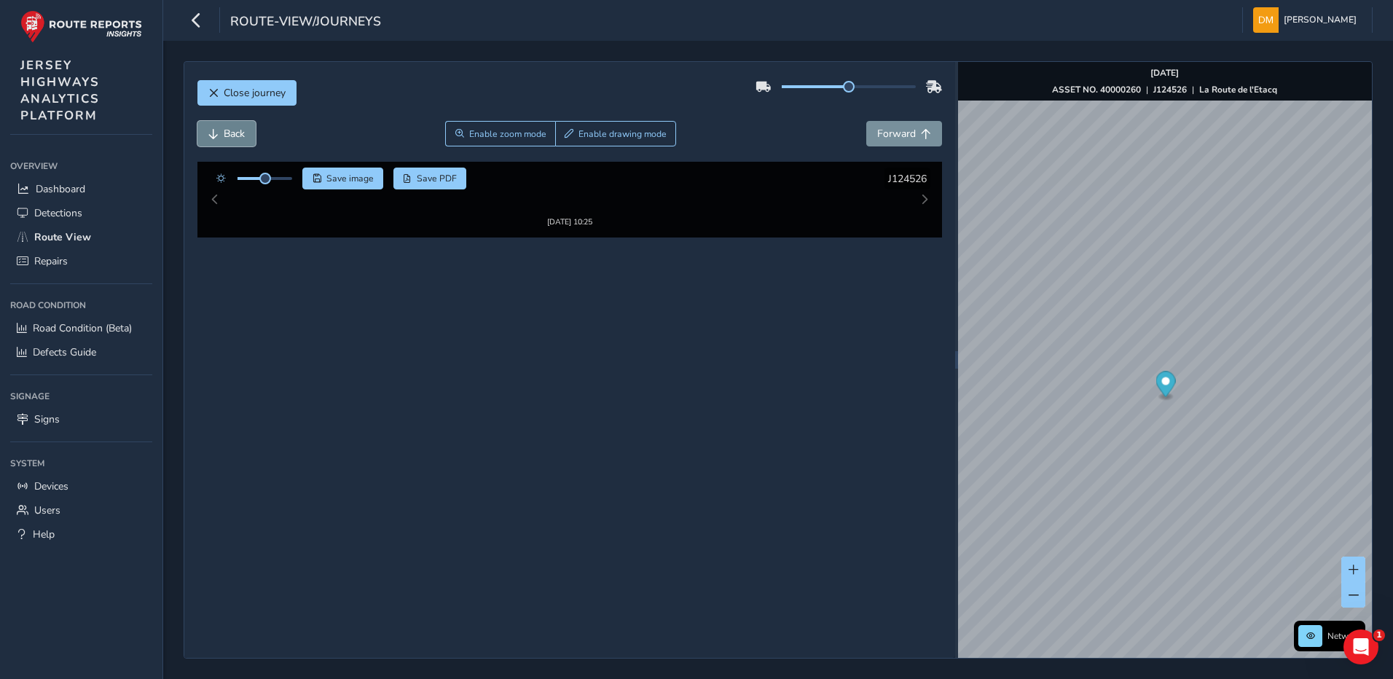
click at [228, 136] on span "Back" at bounding box center [234, 134] width 21 height 14
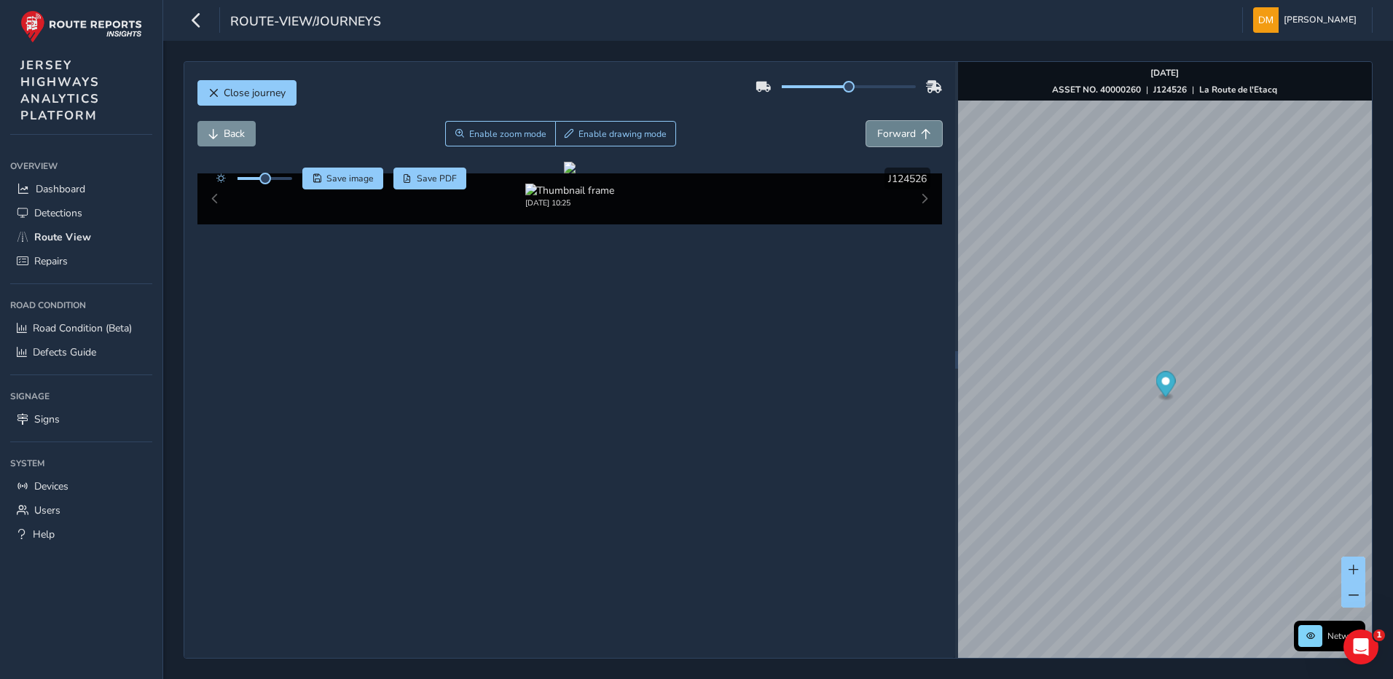
click at [878, 125] on button "Forward" at bounding box center [904, 133] width 76 height 25
click at [908, 139] on button "Forward" at bounding box center [904, 133] width 76 height 25
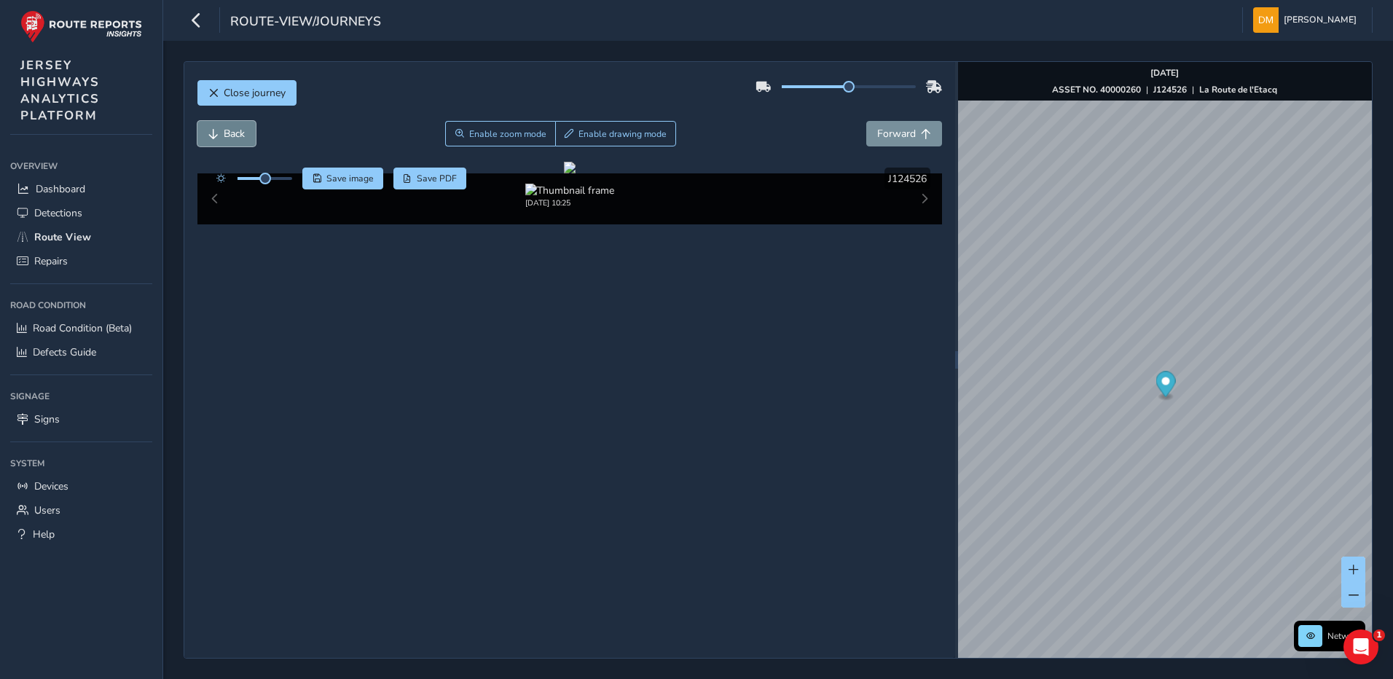
click at [230, 135] on span "Back" at bounding box center [234, 134] width 21 height 14
click at [219, 139] on button "Back" at bounding box center [226, 133] width 58 height 25
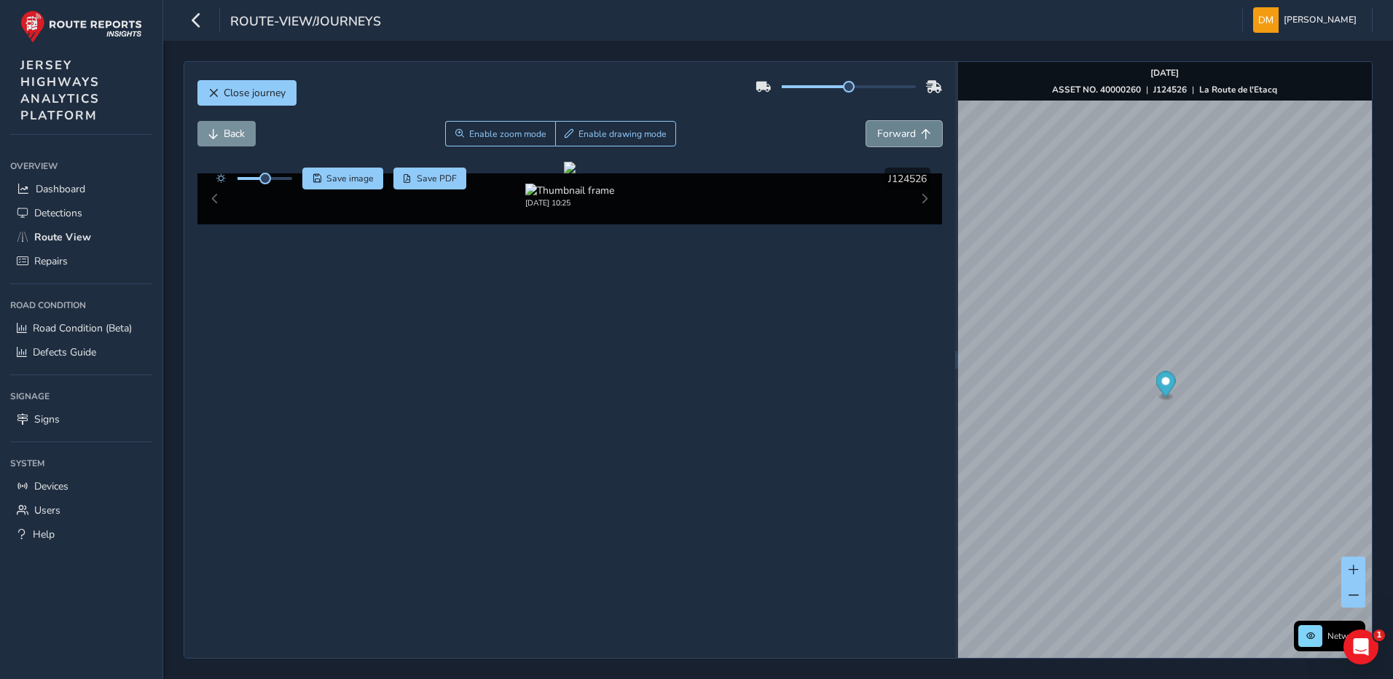
click at [902, 139] on span "Forward" at bounding box center [896, 134] width 39 height 14
click at [240, 138] on span "Back" at bounding box center [234, 134] width 21 height 14
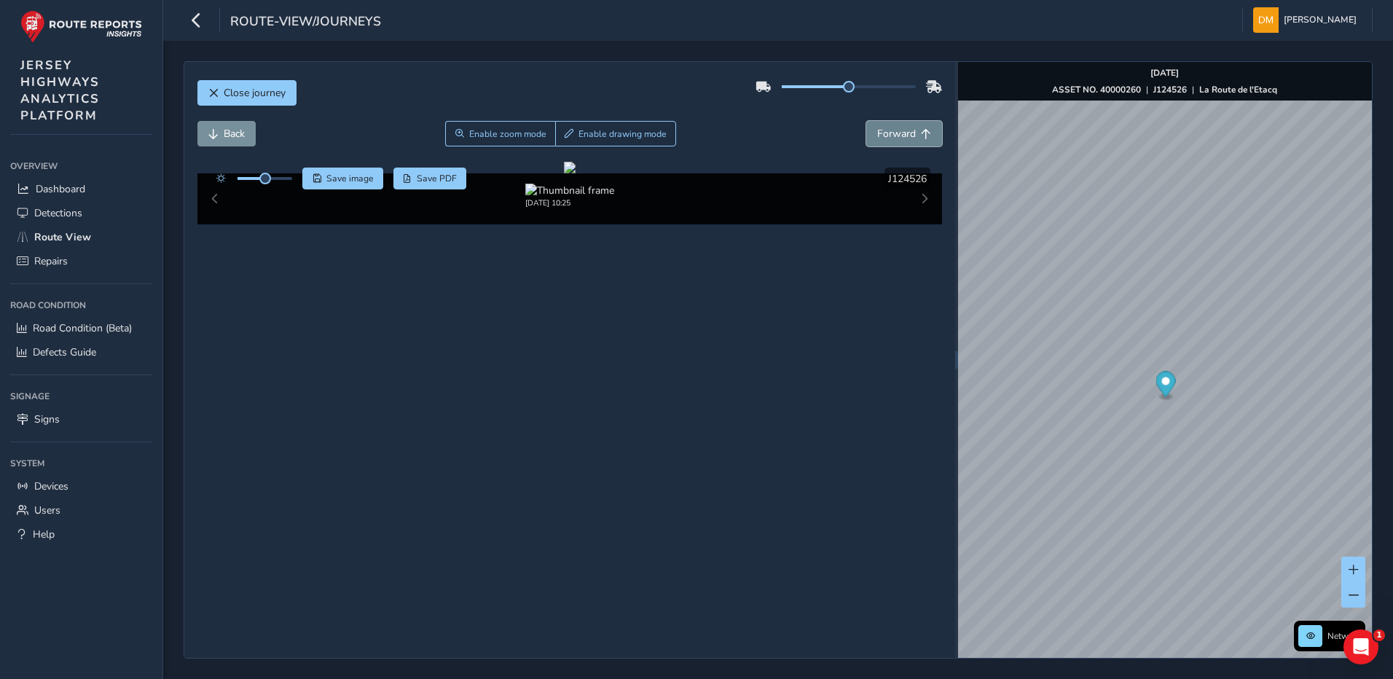
click at [893, 133] on span "Forward" at bounding box center [896, 134] width 39 height 14
click at [224, 140] on span "Back" at bounding box center [234, 134] width 21 height 14
click at [1149, 377] on div "x" at bounding box center [1218, 392] width 146 height 31
click at [1200, 407] on img "Preview frame" at bounding box center [1218, 401] width 36 height 12
click at [895, 136] on span "Forward" at bounding box center [896, 134] width 39 height 14
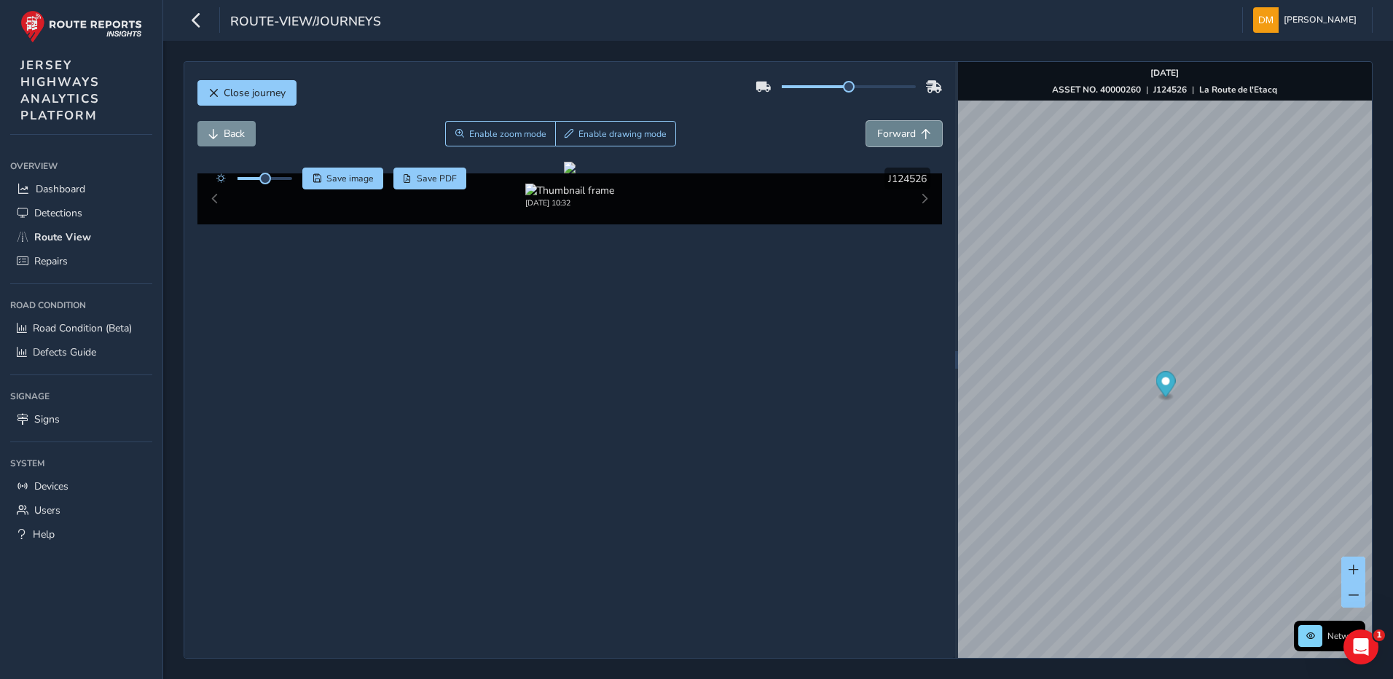
click at [898, 143] on button "Forward" at bounding box center [904, 133] width 76 height 25
click at [882, 134] on span "Forward" at bounding box center [896, 134] width 39 height 14
click at [884, 134] on span "Forward" at bounding box center [896, 134] width 39 height 14
drag, startPoint x: 264, startPoint y: 178, endPoint x: 419, endPoint y: 197, distance: 156.4
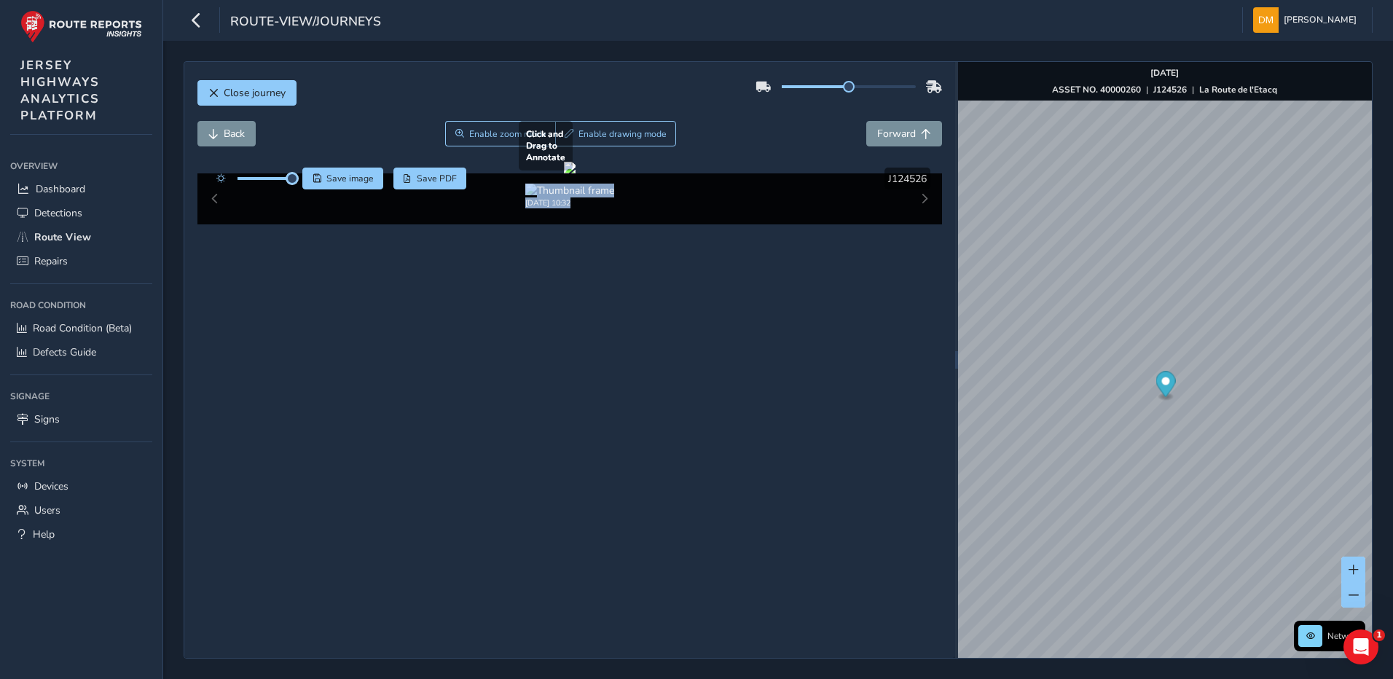
click at [419, 197] on div "Click and Drag to Annotate [DATE] 10:32 Save image Save PDF Hide detections J12…" at bounding box center [569, 193] width 745 height 63
click at [219, 140] on button "Back" at bounding box center [226, 133] width 58 height 25
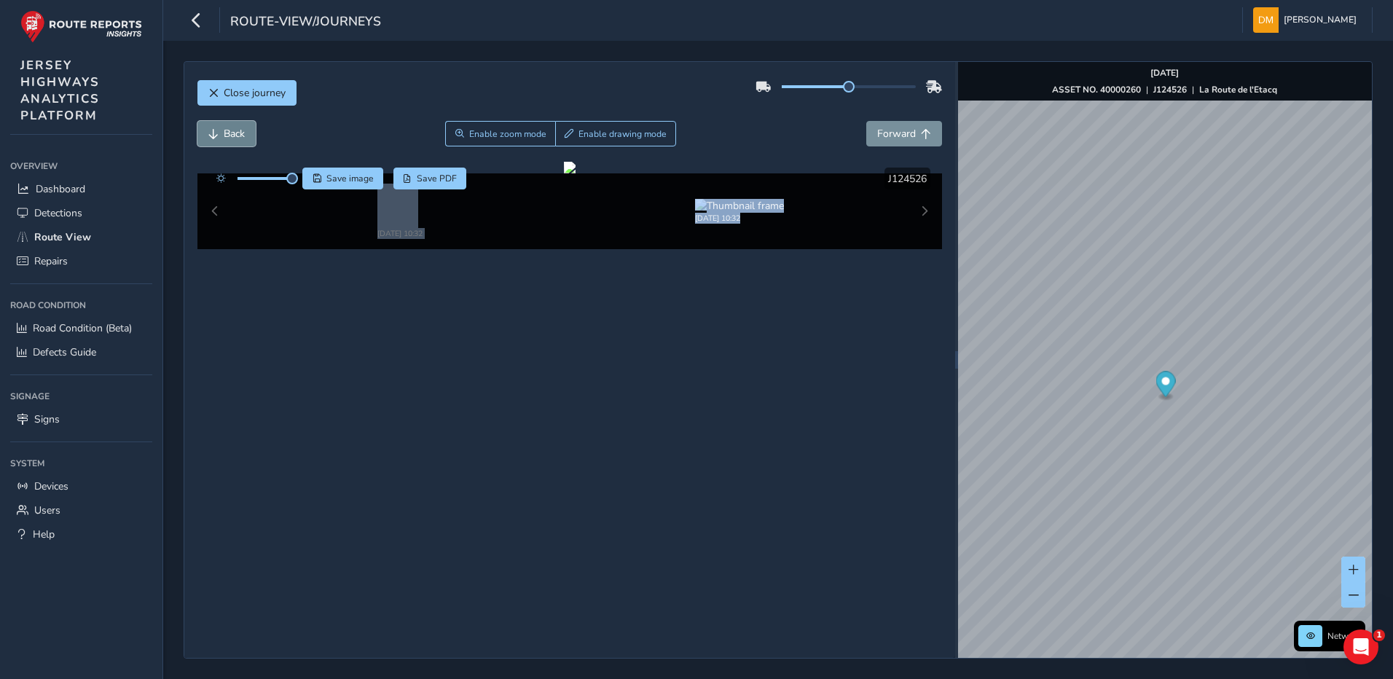
click at [219, 140] on button "Back" at bounding box center [226, 133] width 58 height 25
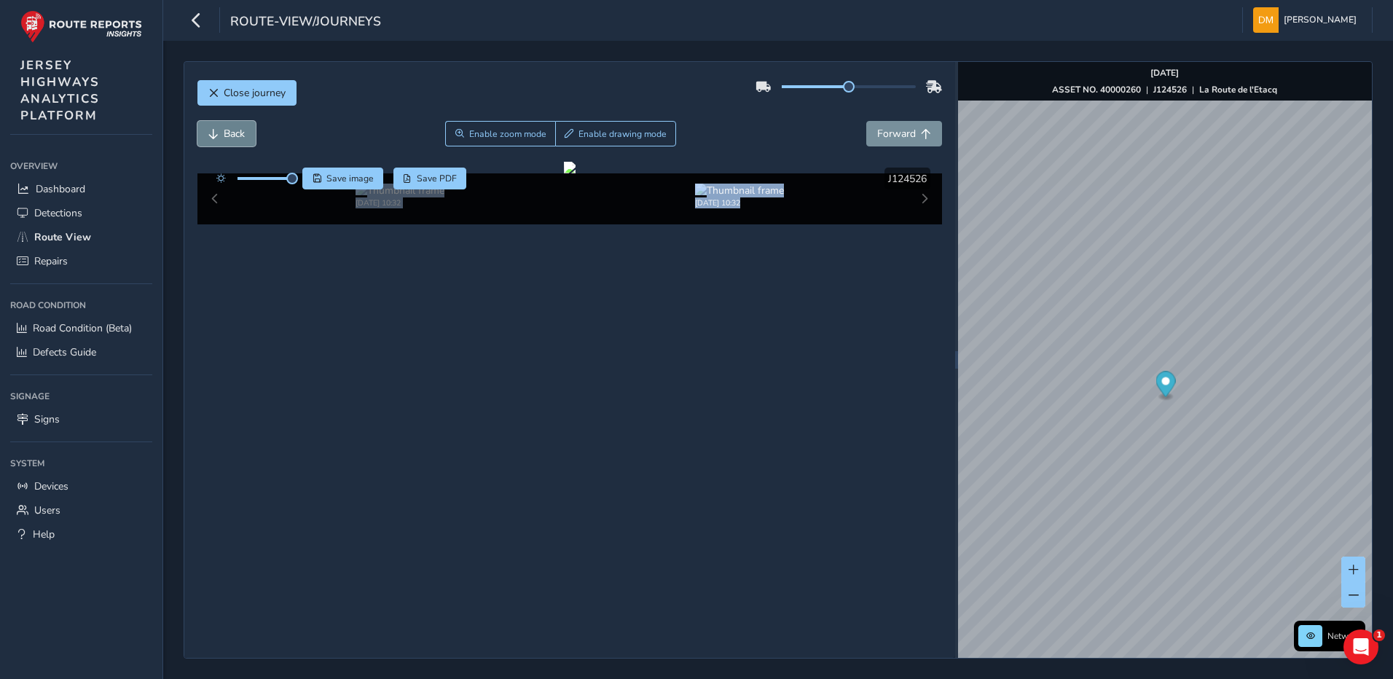
click at [219, 140] on button "Back" at bounding box center [226, 133] width 58 height 25
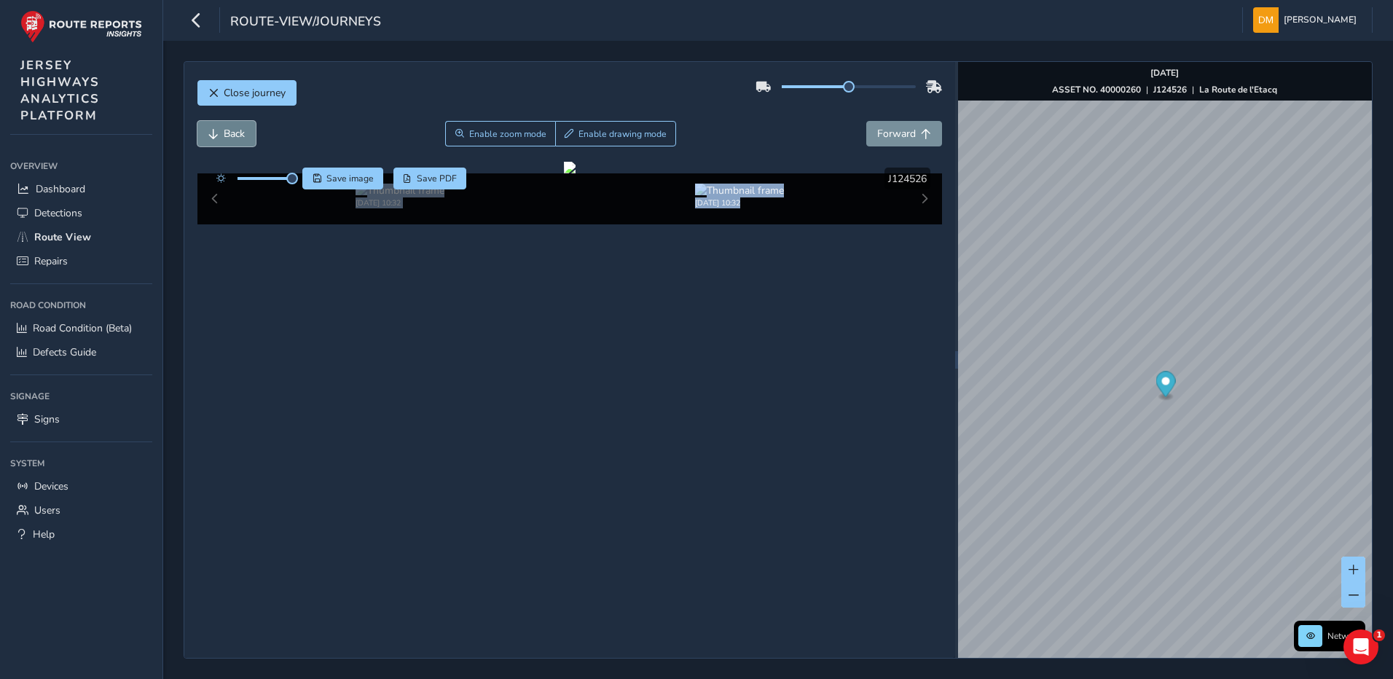
click at [219, 140] on button "Back" at bounding box center [226, 133] width 58 height 25
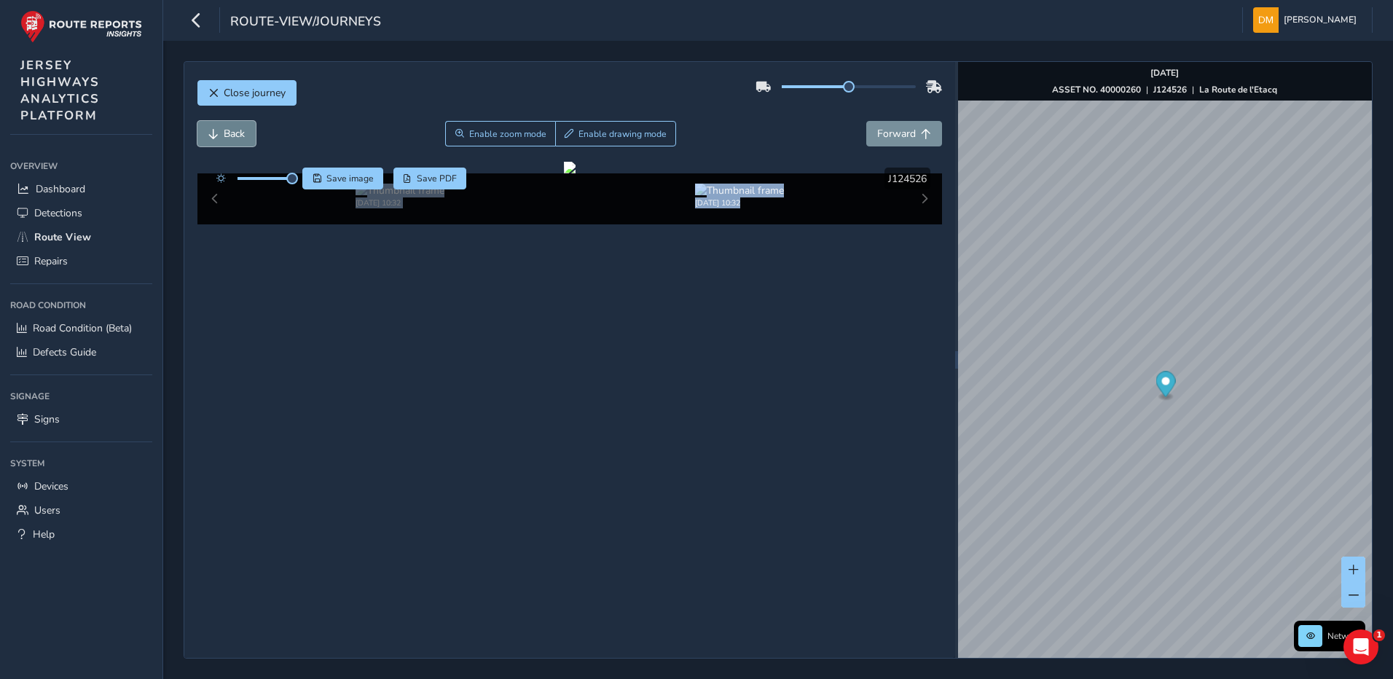
click at [219, 140] on button "Back" at bounding box center [226, 133] width 58 height 25
click at [877, 136] on span "Forward" at bounding box center [896, 134] width 39 height 14
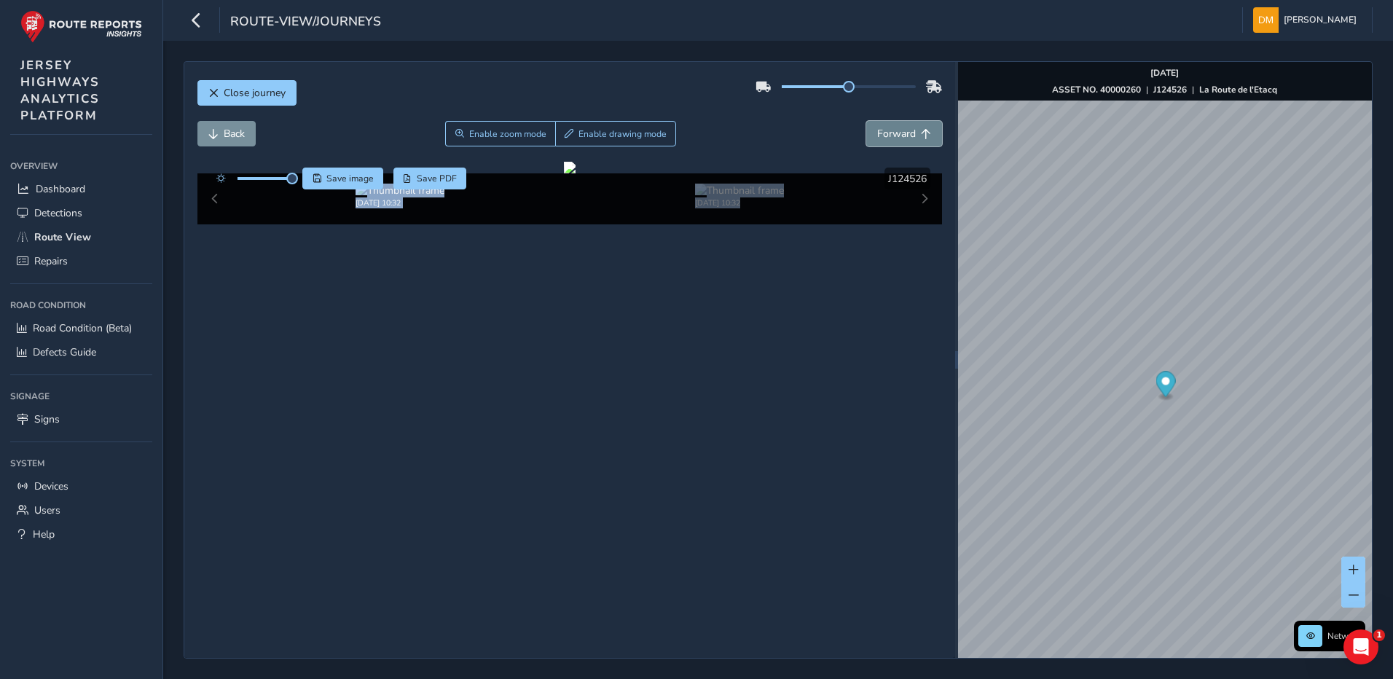
click at [877, 136] on span "Forward" at bounding box center [896, 134] width 39 height 14
click at [877, 135] on span "Forward" at bounding box center [896, 134] width 39 height 14
click at [890, 137] on span "Forward" at bounding box center [896, 134] width 39 height 14
click at [890, 138] on span "Forward" at bounding box center [896, 134] width 39 height 14
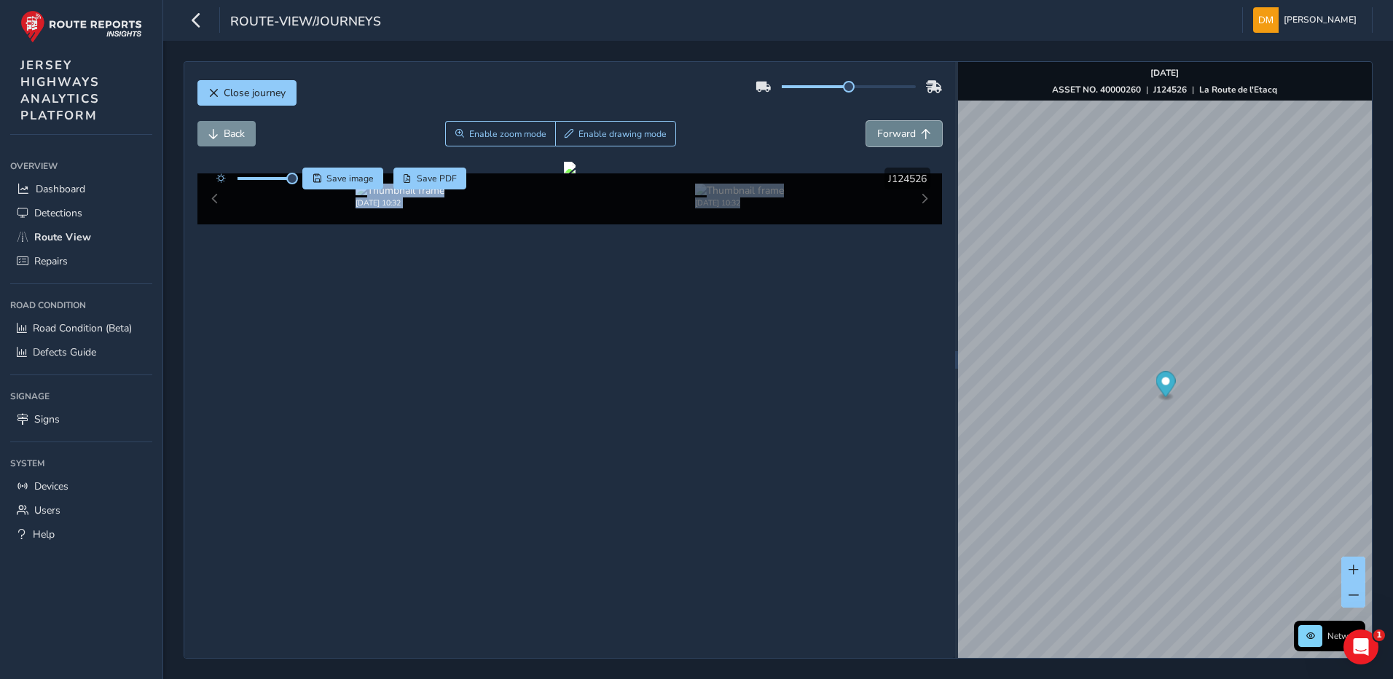
click at [890, 138] on span "Forward" at bounding box center [896, 134] width 39 height 14
click at [877, 136] on span "Forward" at bounding box center [896, 134] width 39 height 14
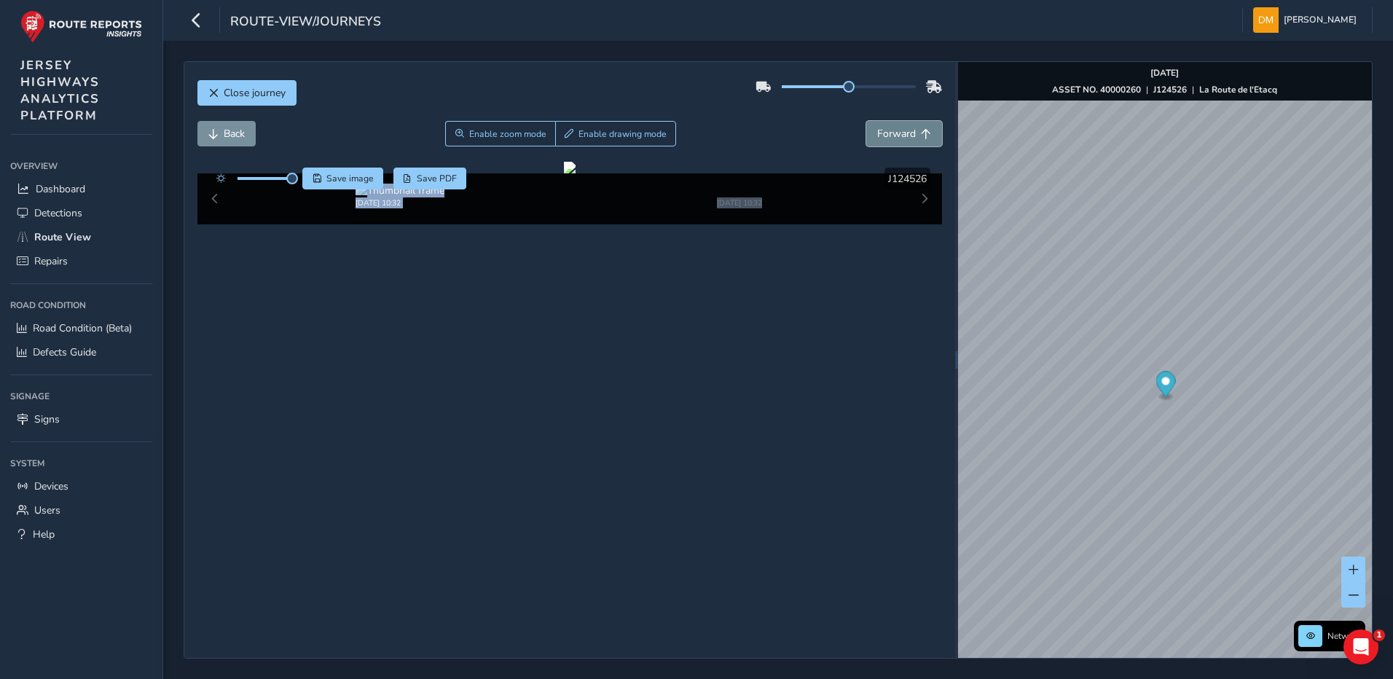
click at [877, 136] on span "Forward" at bounding box center [896, 134] width 39 height 14
click at [231, 135] on span "Back" at bounding box center [234, 134] width 21 height 14
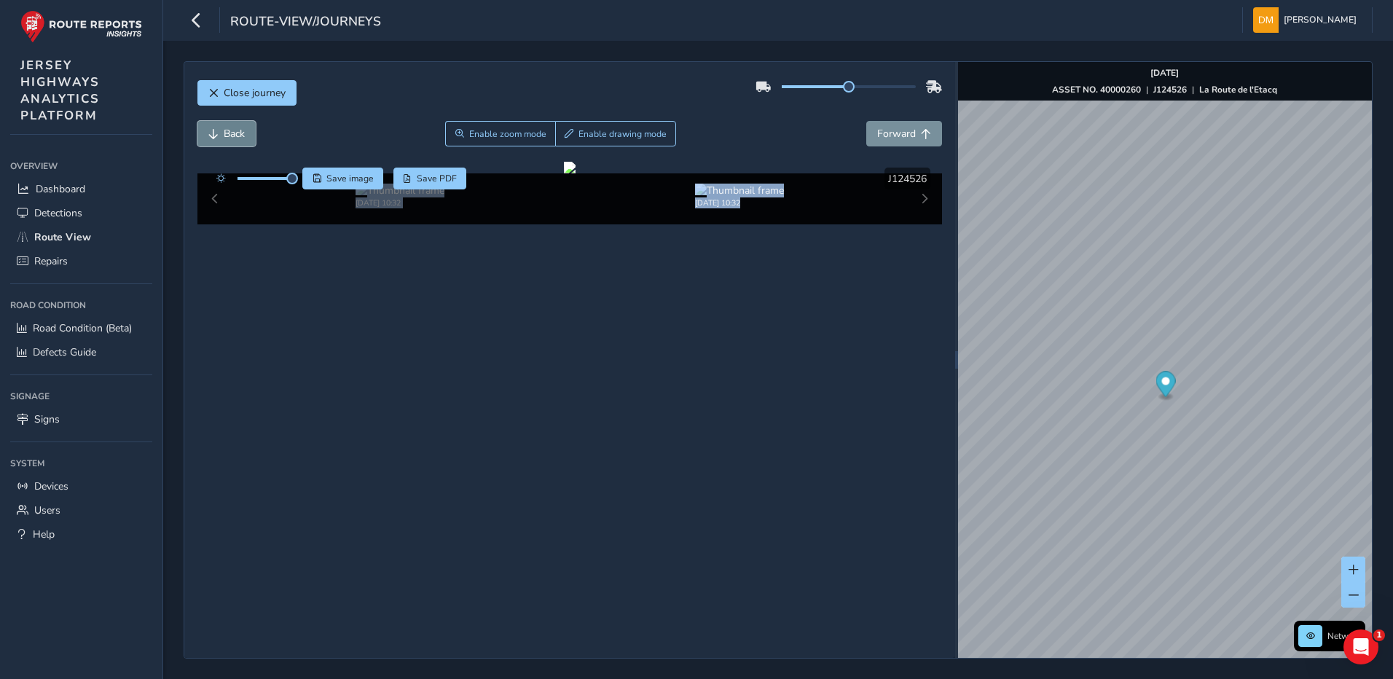
click at [231, 135] on span "Back" at bounding box center [234, 134] width 21 height 14
click at [232, 133] on span "Back" at bounding box center [234, 134] width 21 height 14
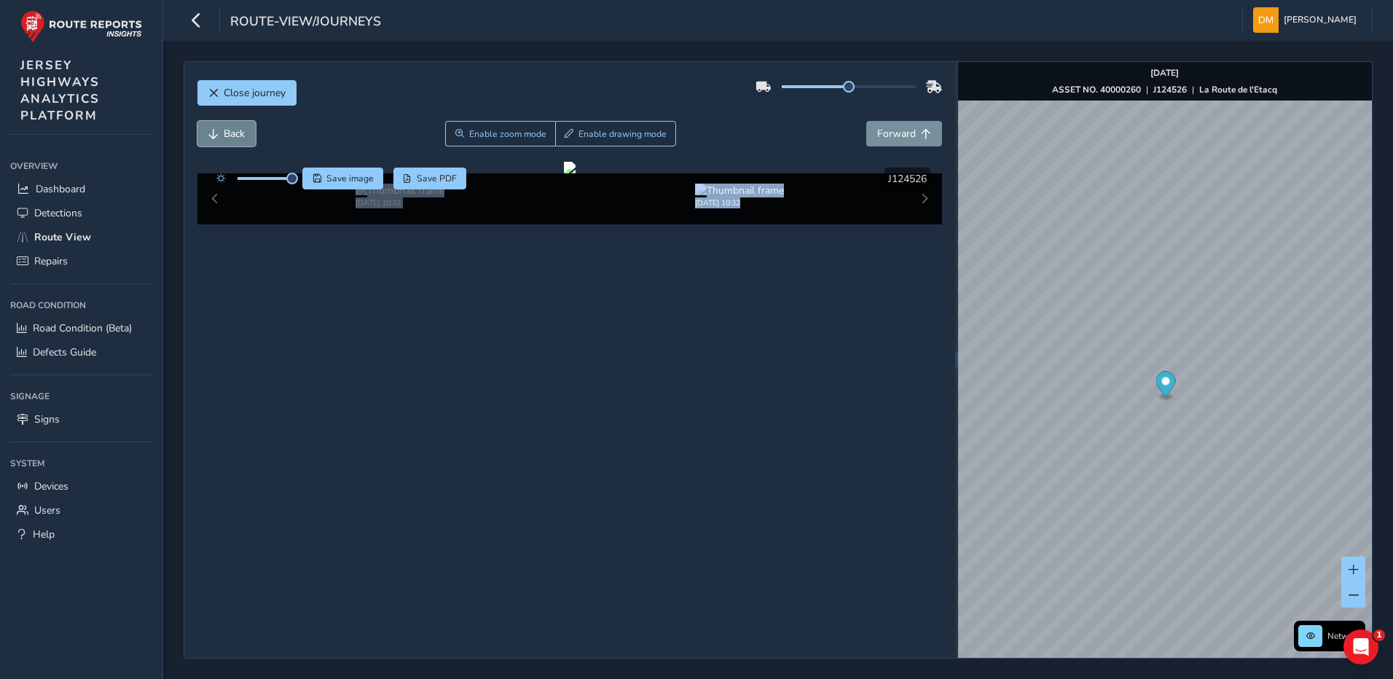
click at [232, 133] on span "Back" at bounding box center [234, 134] width 21 height 14
click at [895, 129] on span "Forward" at bounding box center [896, 134] width 39 height 14
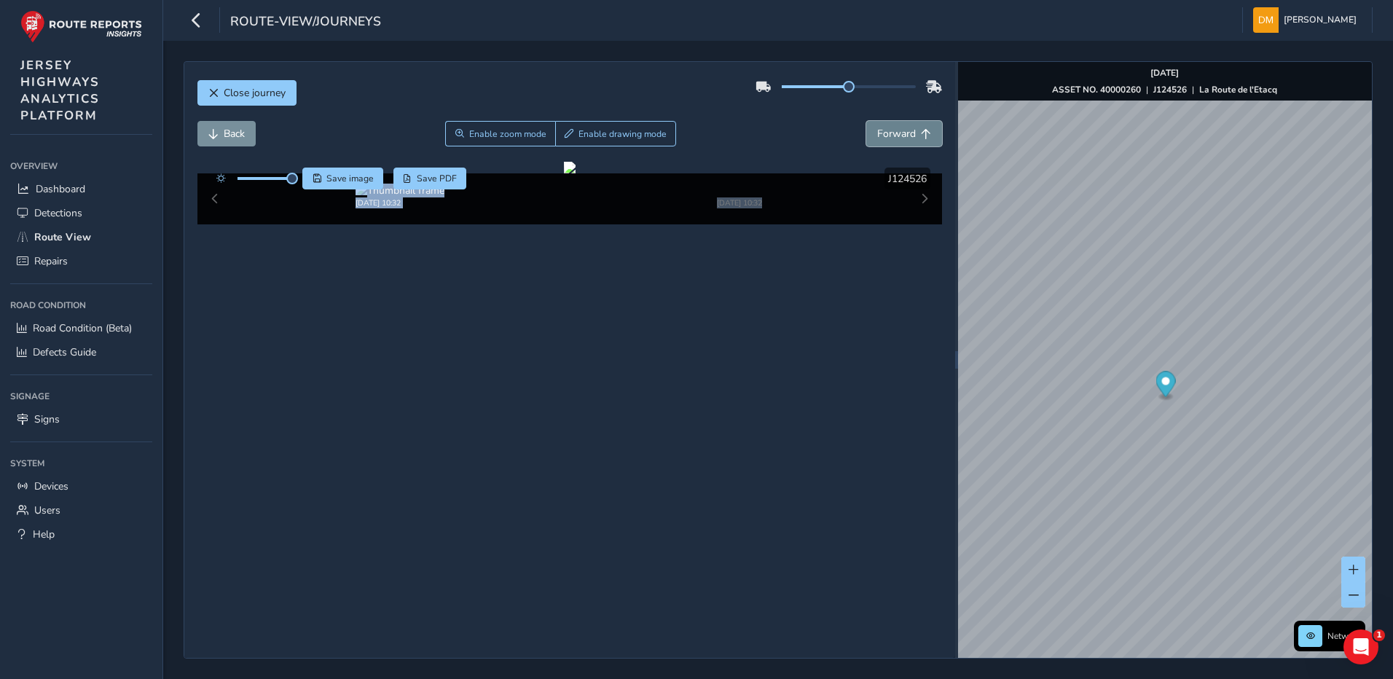
click at [895, 129] on span "Forward" at bounding box center [896, 134] width 39 height 14
click at [890, 131] on span "Forward" at bounding box center [896, 134] width 39 height 14
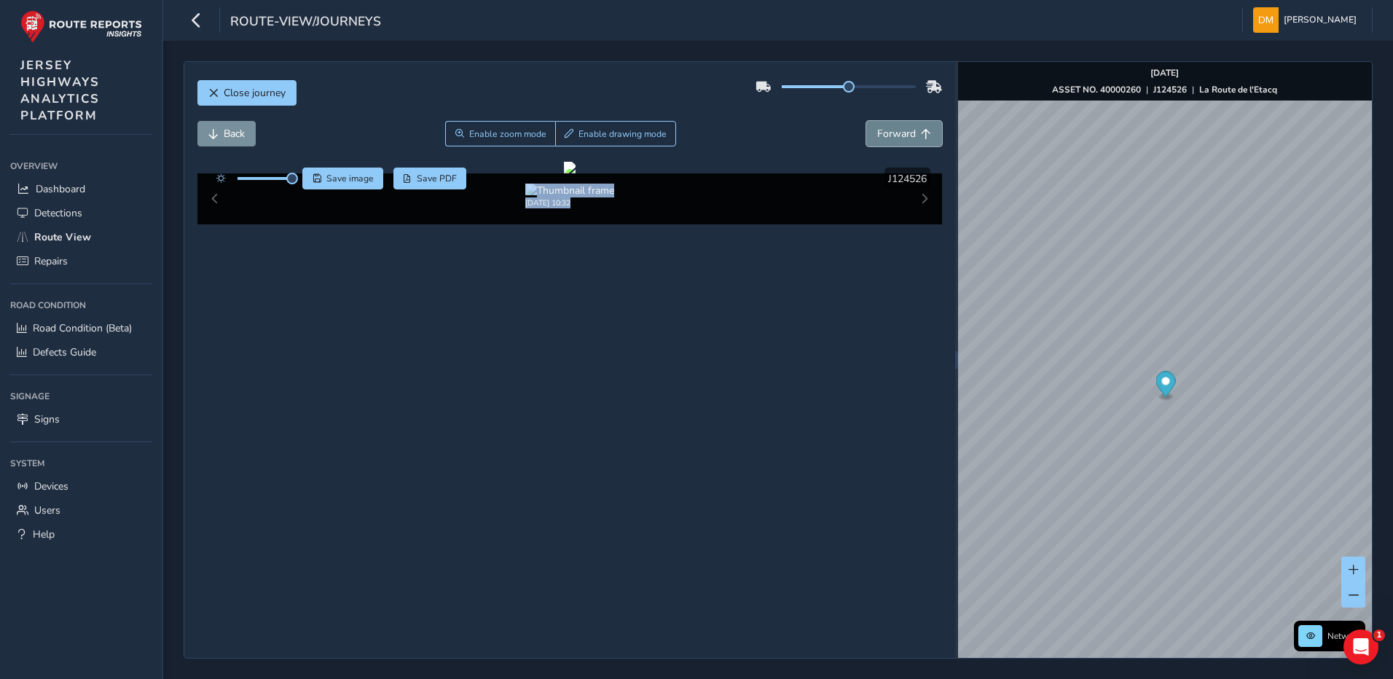
click at [891, 131] on span "Forward" at bounding box center [896, 134] width 39 height 14
click at [220, 127] on button "Back" at bounding box center [226, 133] width 58 height 25
click at [564, 173] on div at bounding box center [570, 168] width 12 height 12
click at [490, 132] on span "Enable zoom mode" at bounding box center [506, 134] width 77 height 12
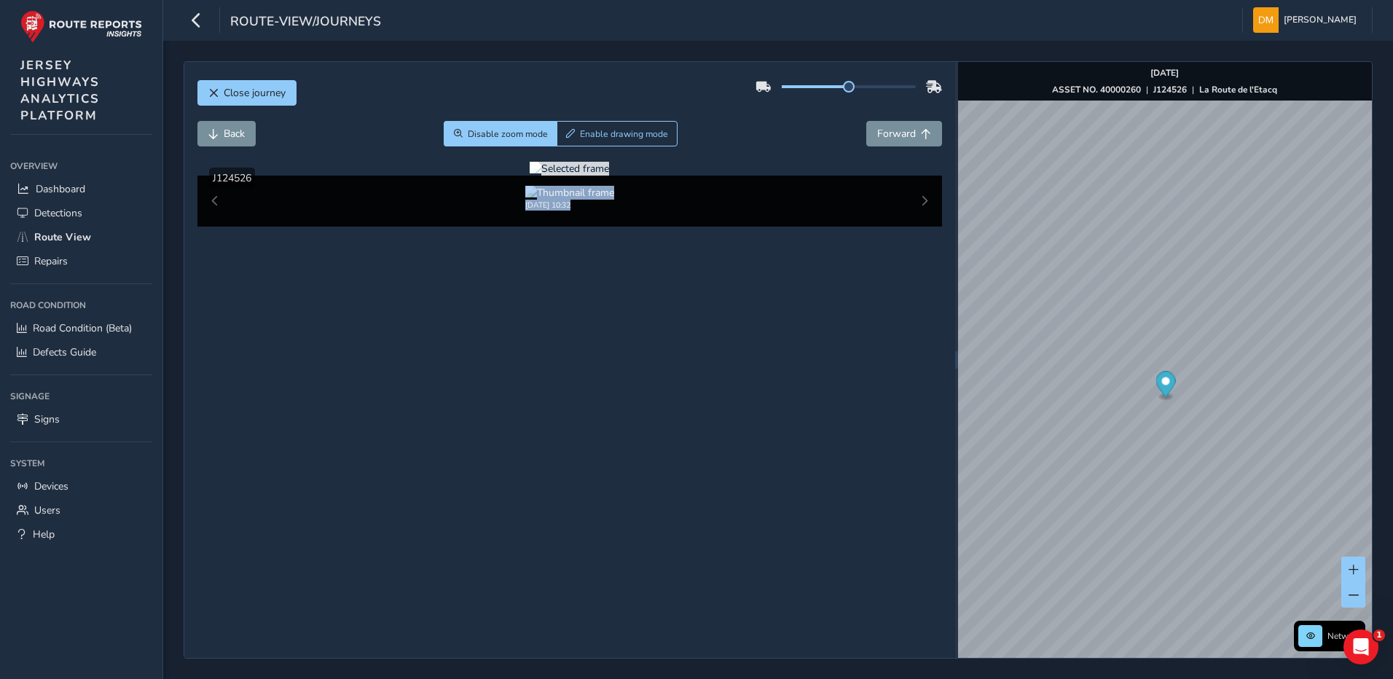
click at [530, 176] on div at bounding box center [569, 169] width 79 height 14
click at [460, 412] on img at bounding box center [1091, 288] width 2098 height 1180
click at [530, 176] on div at bounding box center [569, 169] width 79 height 14
click at [753, 132] on div "Back Disable zoom mode Enable drawing mode Forward" at bounding box center [569, 133] width 745 height 25
click at [530, 176] on div at bounding box center [569, 169] width 79 height 14
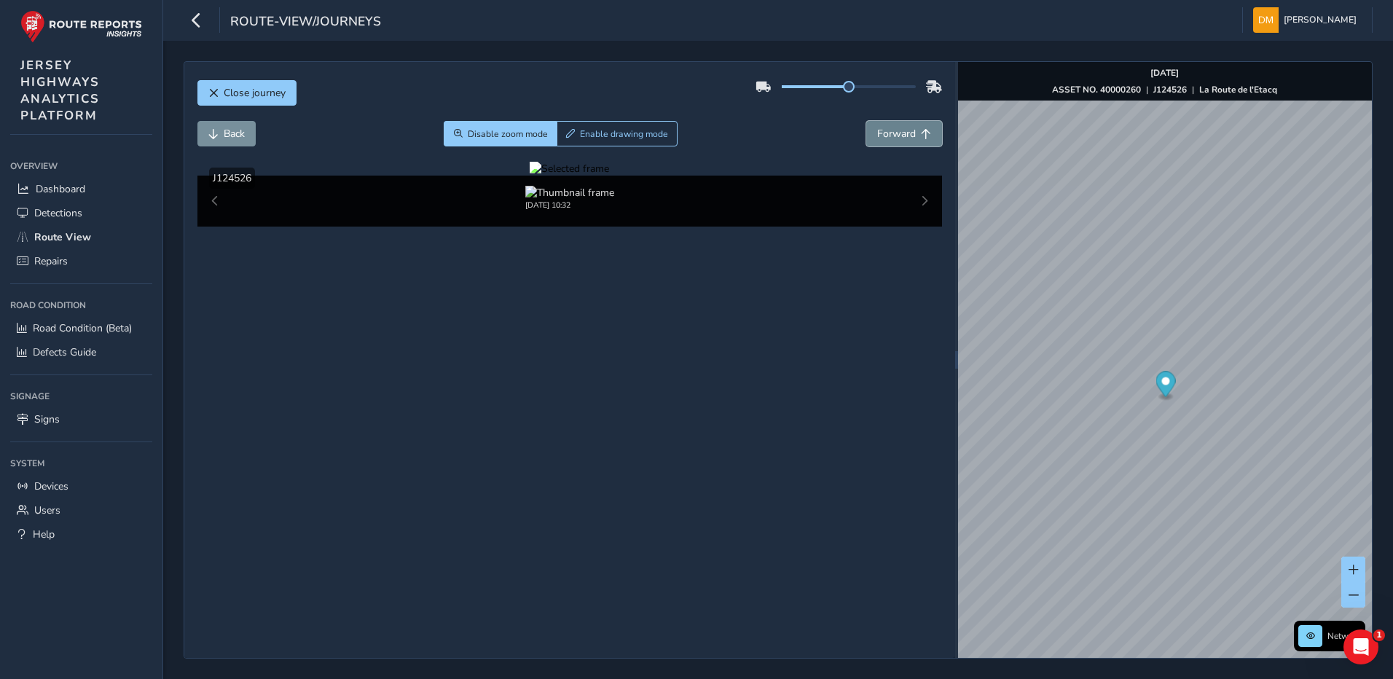
click at [900, 141] on button "Forward" at bounding box center [904, 133] width 76 height 25
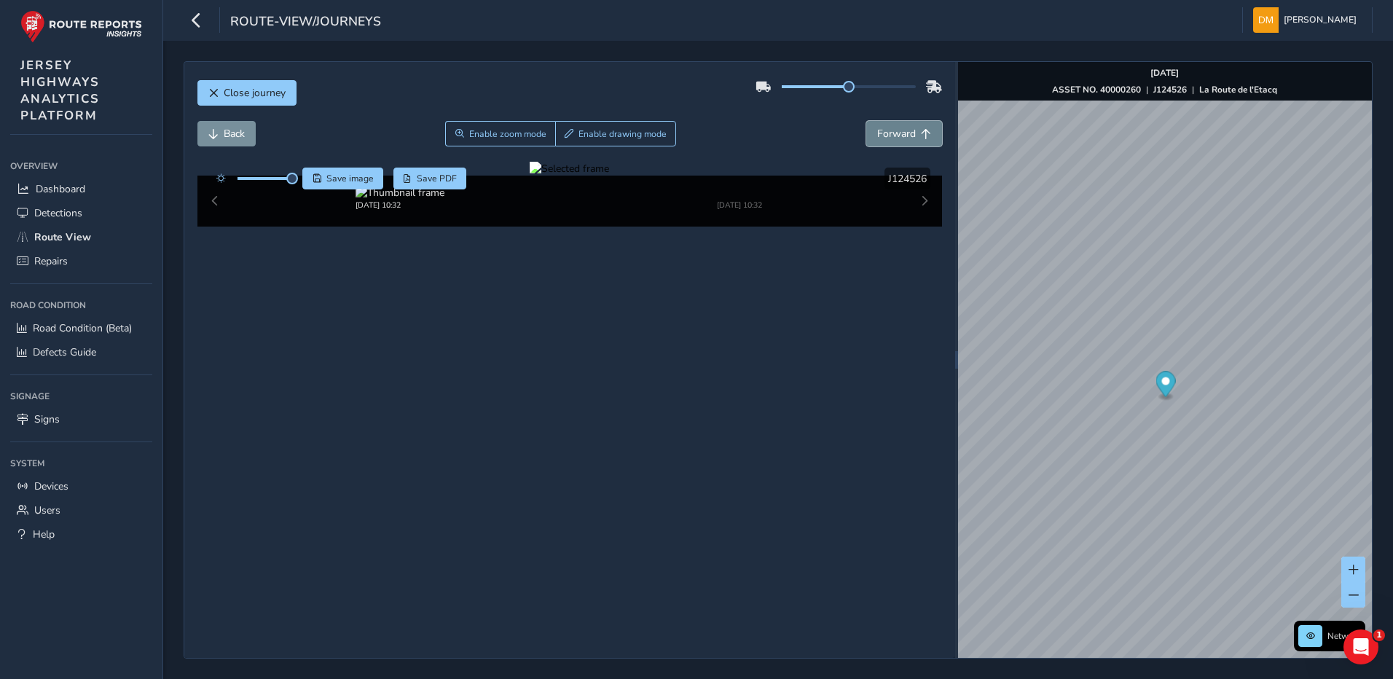
click at [900, 141] on button "Forward" at bounding box center [904, 133] width 76 height 25
click at [530, 176] on div at bounding box center [569, 169] width 79 height 14
click at [709, 136] on div "Back Enable zoom mode Enable drawing mode Forward" at bounding box center [569, 133] width 745 height 25
click at [892, 136] on span "Forward" at bounding box center [896, 134] width 39 height 14
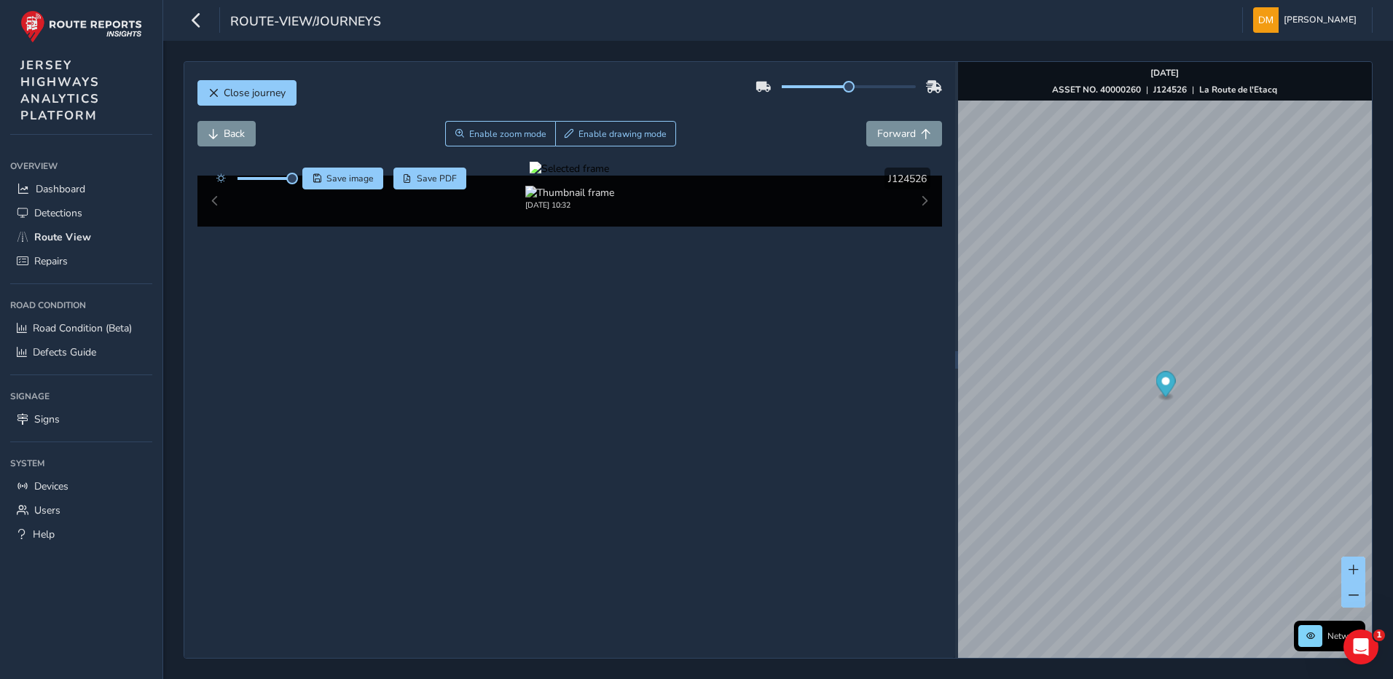
click at [608, 176] on div at bounding box center [569, 169] width 79 height 14
click at [613, 431] on img at bounding box center [805, 252] width 2098 height 1180
click at [899, 132] on span "Forward" at bounding box center [896, 134] width 39 height 14
click at [530, 176] on div at bounding box center [569, 169] width 79 height 14
click at [545, 410] on img at bounding box center [938, 291] width 2098 height 1180
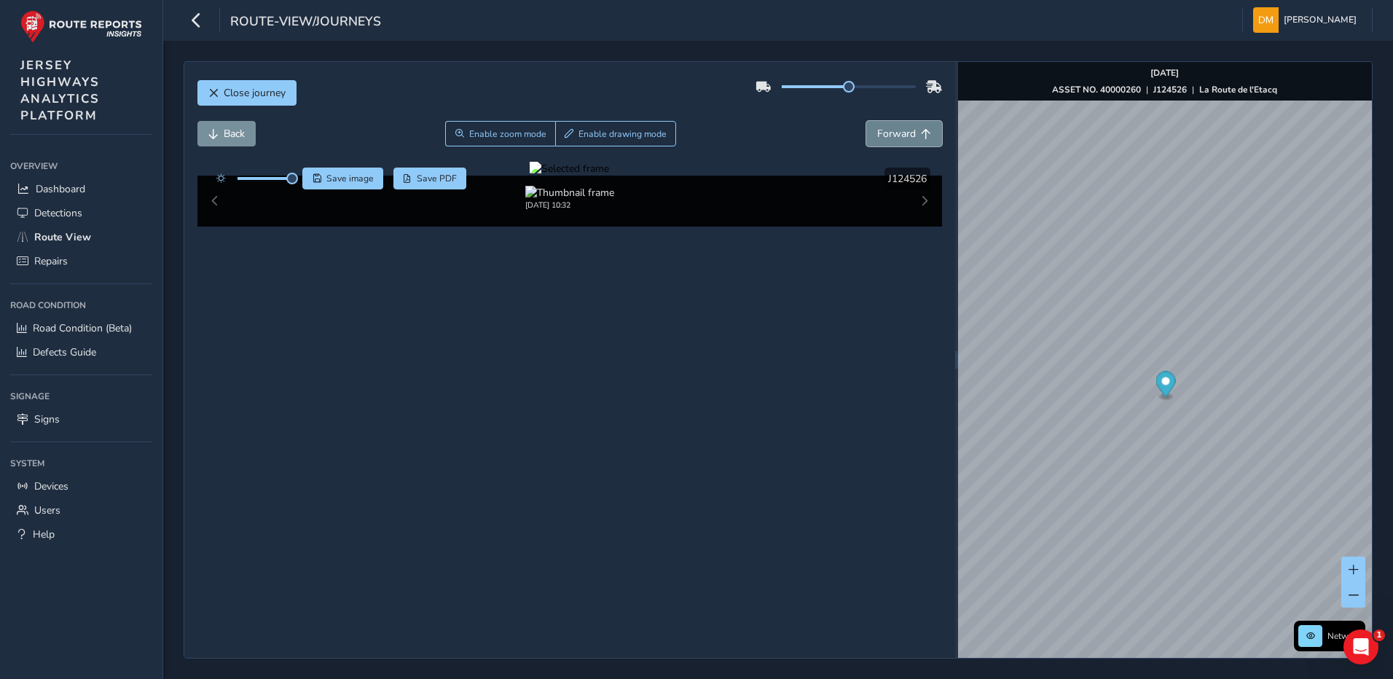
click at [903, 130] on span "Forward" at bounding box center [896, 134] width 39 height 14
click at [234, 132] on span "Back" at bounding box center [234, 134] width 21 height 14
click at [530, 176] on div at bounding box center [569, 169] width 79 height 14
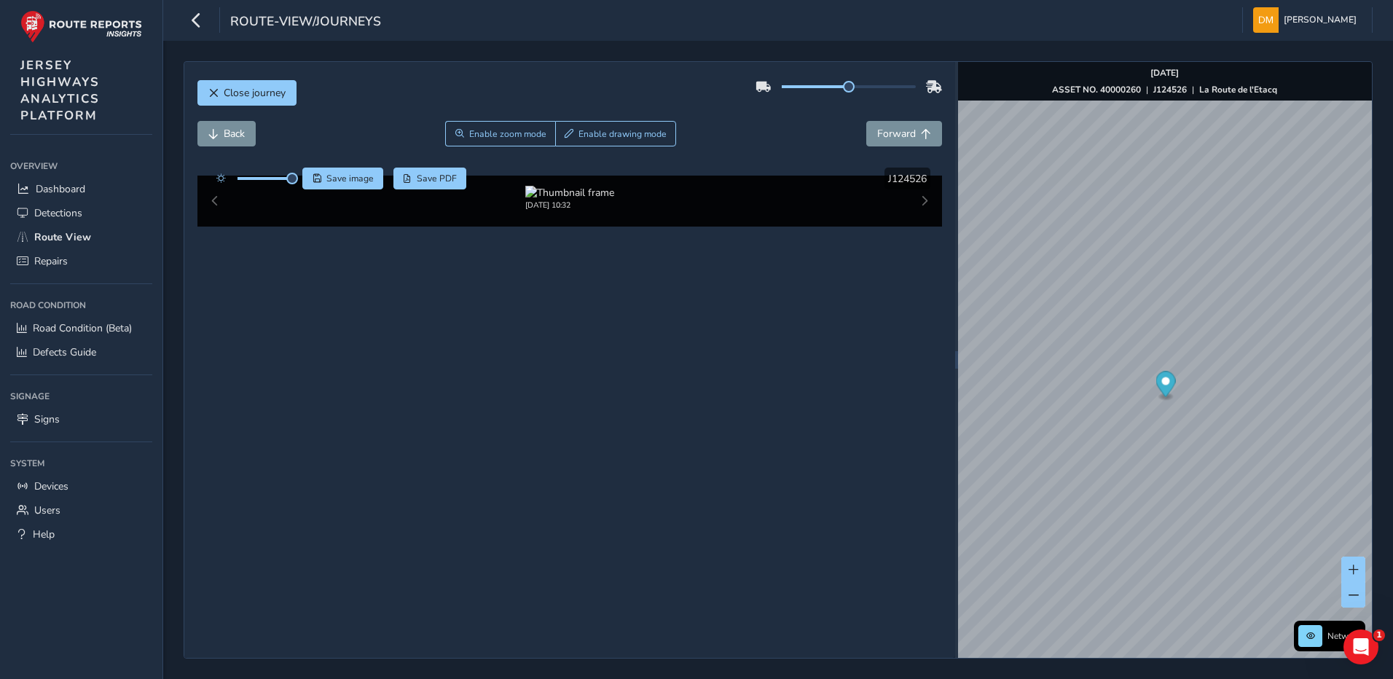
click at [415, 478] on img at bounding box center [1174, 164] width 2098 height 1180
